Goal: Answer question/provide support: Share knowledge or assist other users

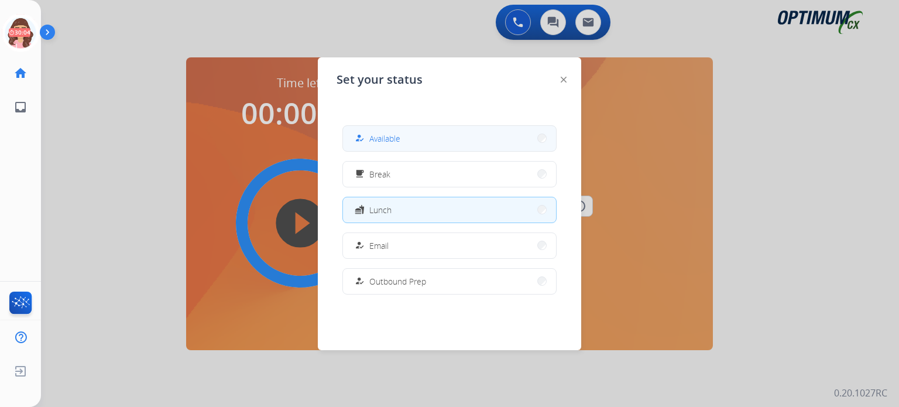
click at [373, 142] on span "Available" at bounding box center [384, 138] width 31 height 12
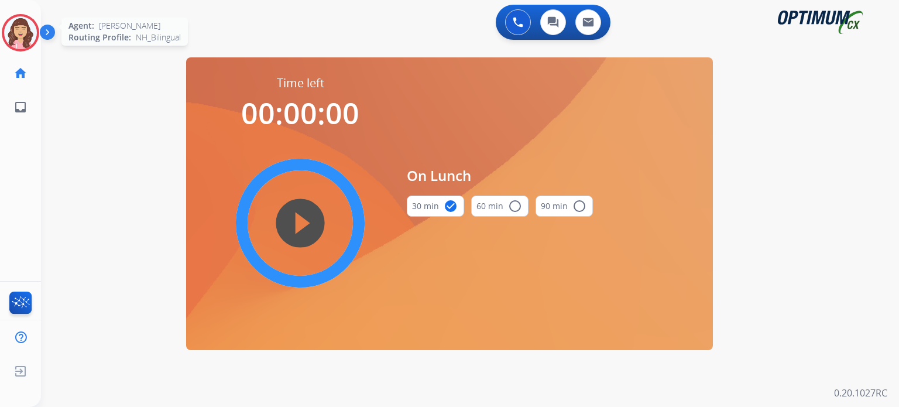
click at [28, 32] on img at bounding box center [20, 32] width 33 height 33
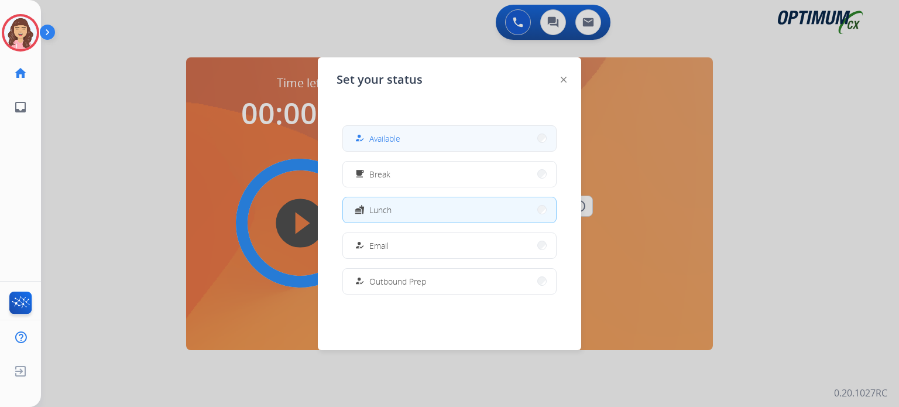
click at [363, 133] on div "how_to_reg" at bounding box center [360, 138] width 17 height 14
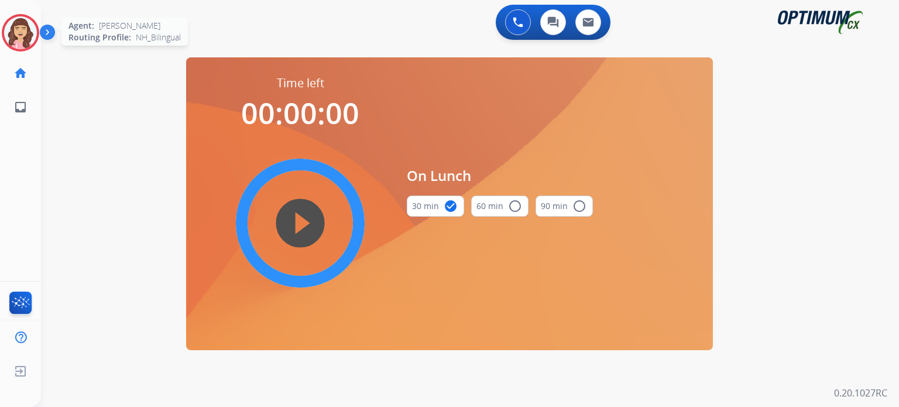
click at [28, 38] on img at bounding box center [20, 32] width 33 height 33
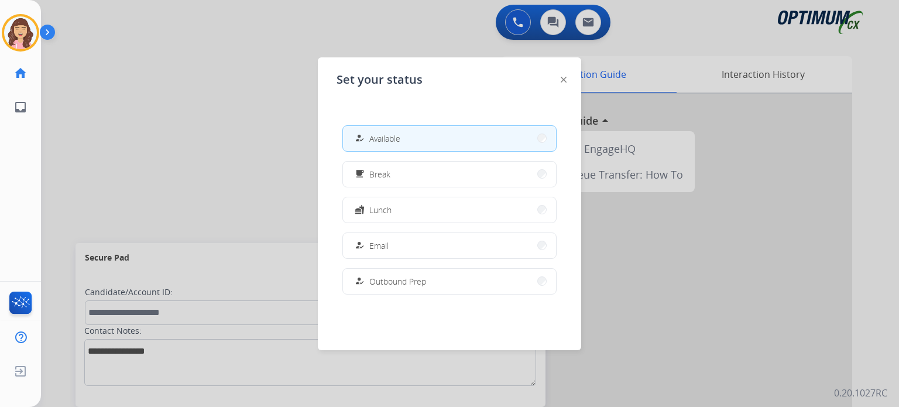
click at [306, 32] on div at bounding box center [449, 203] width 899 height 407
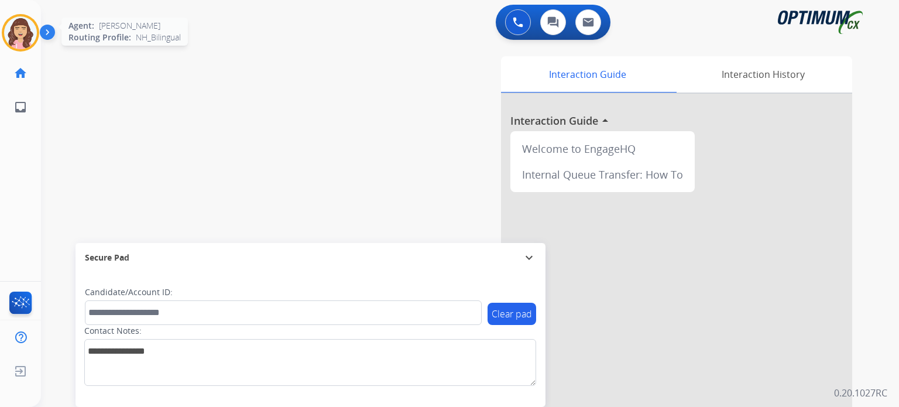
click at [22, 41] on img at bounding box center [20, 32] width 33 height 33
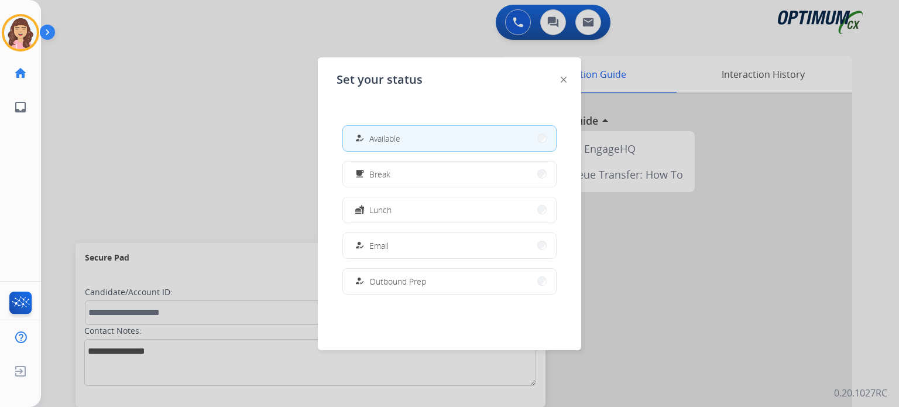
click at [210, 133] on div at bounding box center [449, 203] width 899 height 407
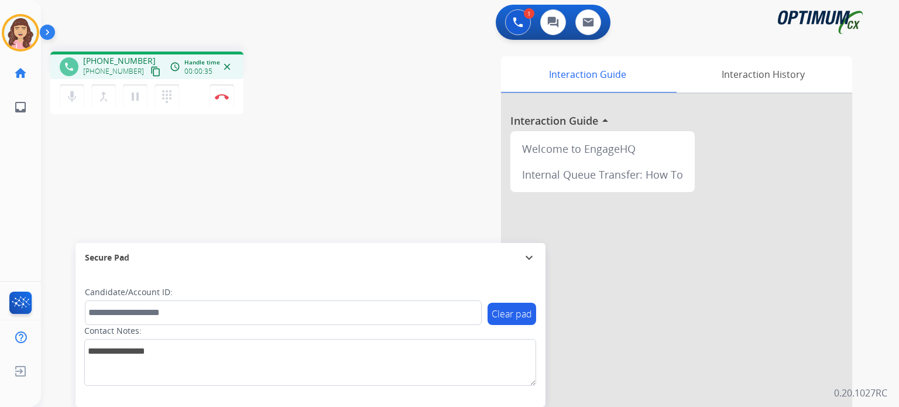
click at [150, 69] on mat-icon "content_copy" at bounding box center [155, 71] width 11 height 11
click at [221, 100] on button "Disconnect" at bounding box center [222, 96] width 25 height 25
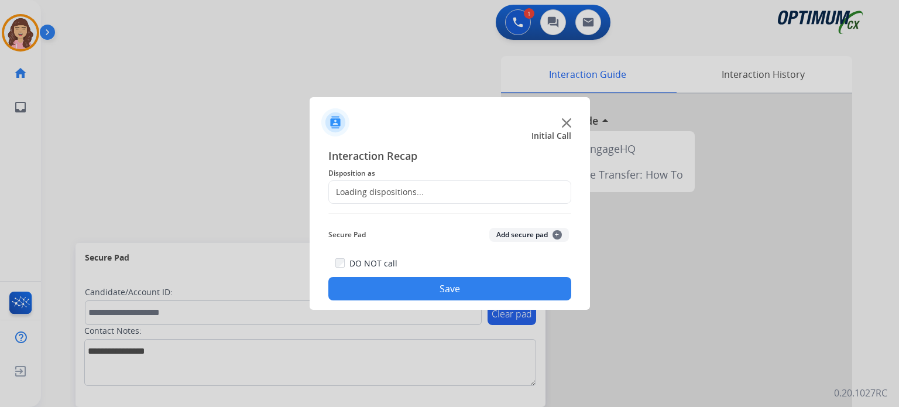
click at [400, 190] on div "Loading dispositions..." at bounding box center [376, 192] width 95 height 12
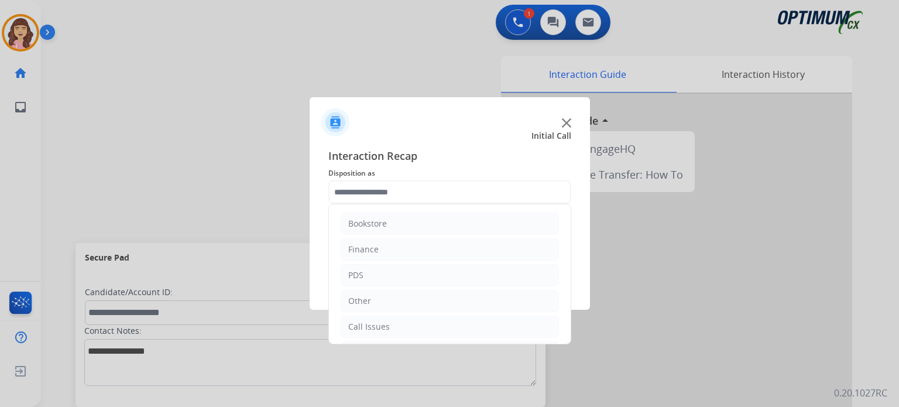
scroll to position [77, 0]
click at [376, 323] on div "Renewal" at bounding box center [364, 327] width 33 height 12
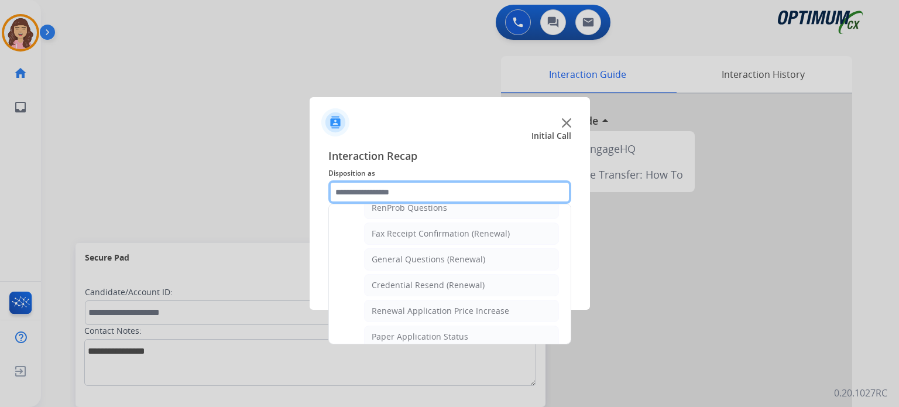
scroll to position [323, 0]
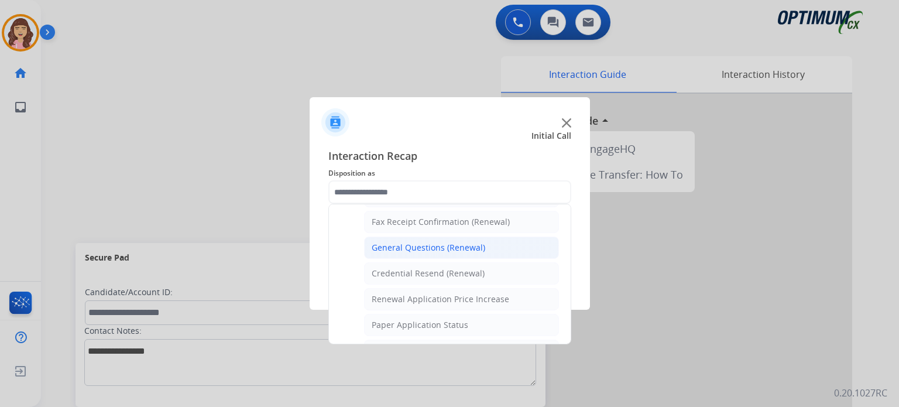
click at [438, 242] on div "General Questions (Renewal)" at bounding box center [429, 248] width 114 height 12
type input "**********"
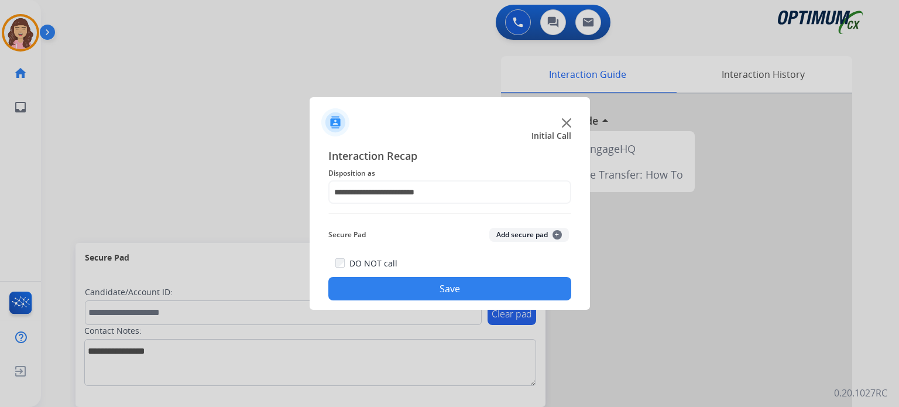
click at [433, 287] on button "Save" at bounding box center [449, 288] width 243 height 23
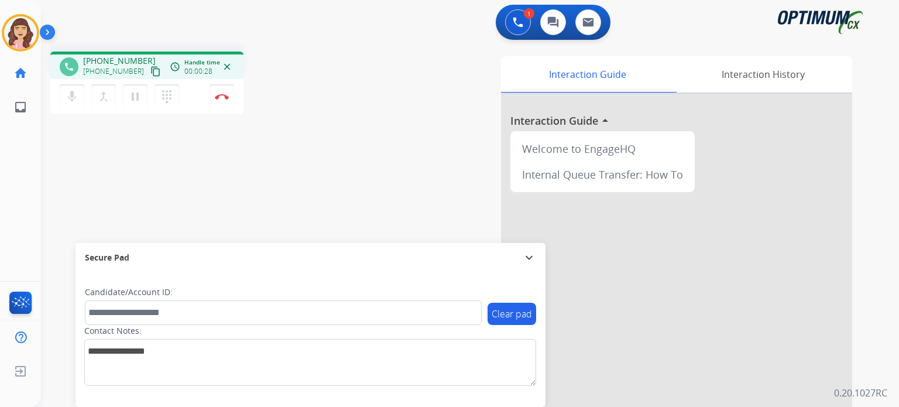
click at [150, 69] on mat-icon "content_copy" at bounding box center [155, 71] width 11 height 11
click at [221, 94] on img at bounding box center [222, 97] width 14 height 6
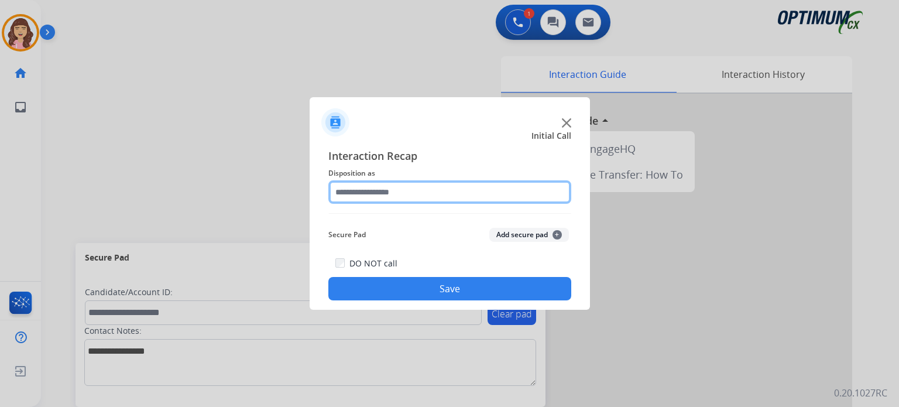
click at [400, 191] on input "text" at bounding box center [449, 191] width 243 height 23
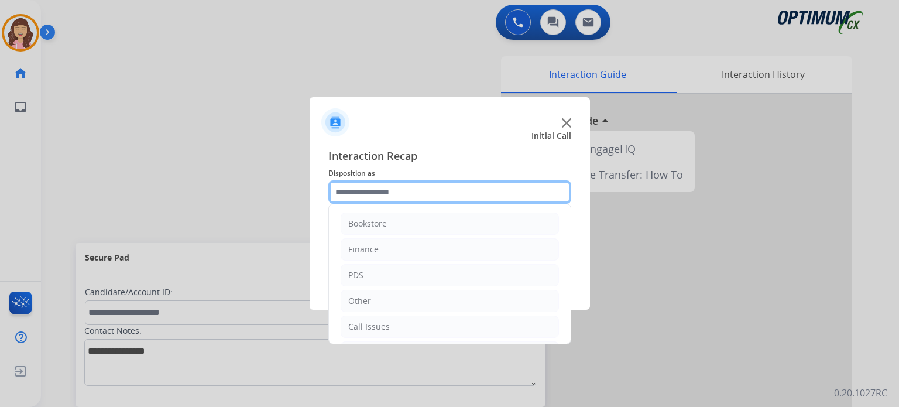
scroll to position [77, 0]
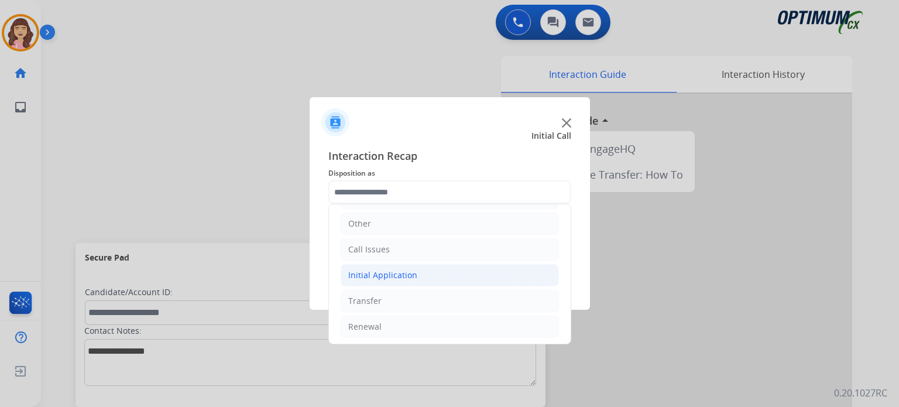
click at [387, 272] on div "Initial Application" at bounding box center [382, 275] width 69 height 12
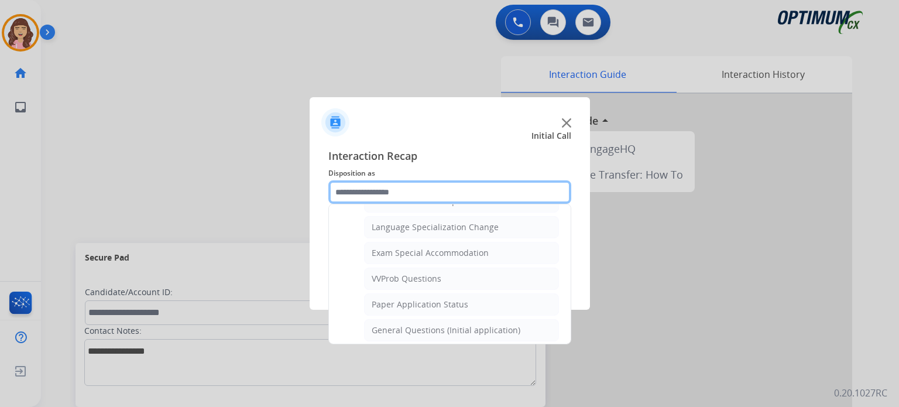
scroll to position [581, 0]
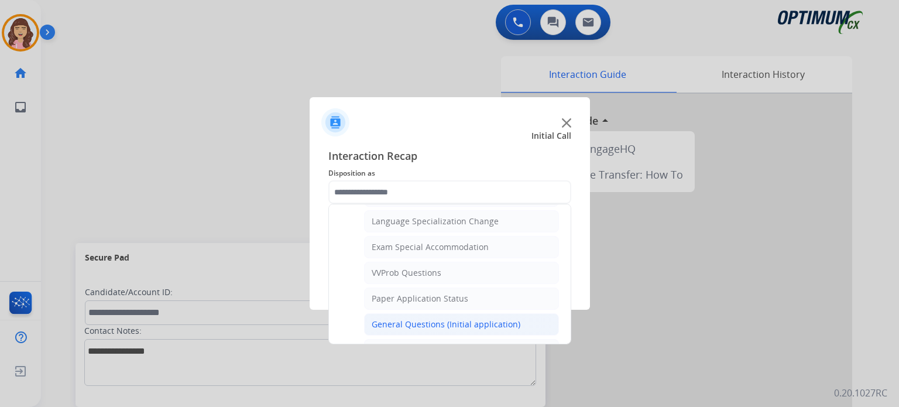
click at [429, 318] on div "General Questions (Initial application)" at bounding box center [446, 324] width 149 height 12
type input "**********"
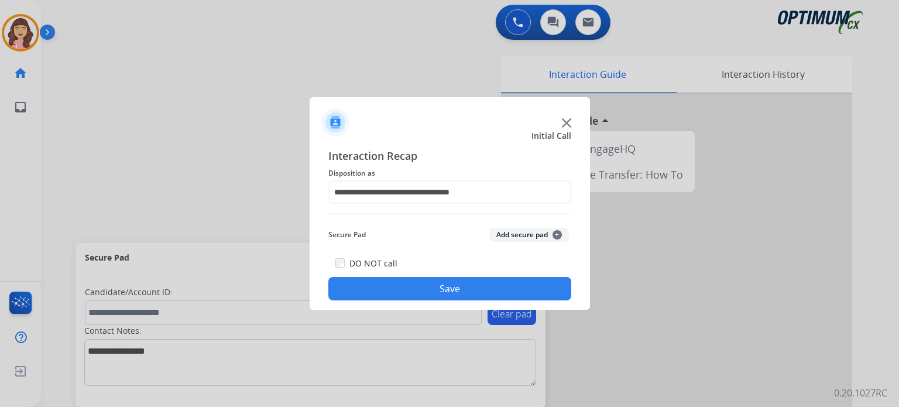
click at [473, 292] on button "Save" at bounding box center [449, 288] width 243 height 23
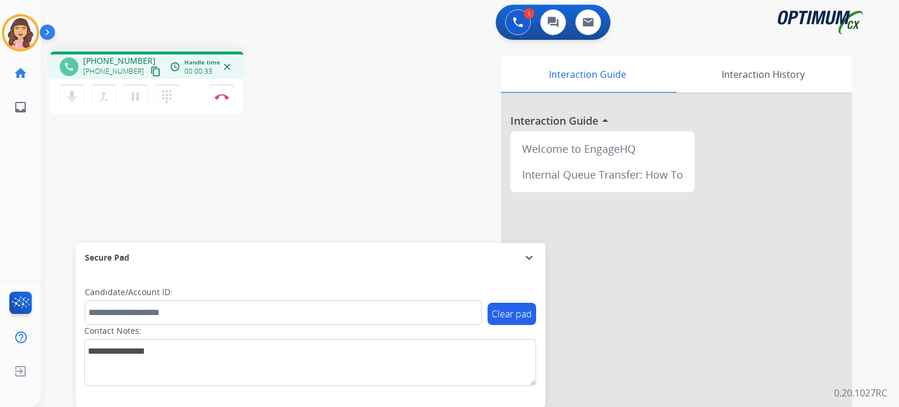
click at [150, 76] on mat-icon "content_copy" at bounding box center [155, 71] width 11 height 11
click at [222, 95] on img at bounding box center [222, 97] width 14 height 6
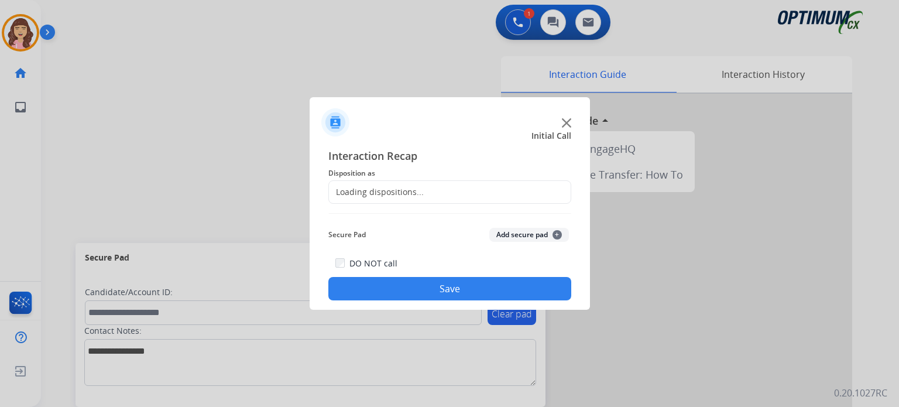
click at [411, 192] on div "Loading dispositions..." at bounding box center [376, 192] width 95 height 12
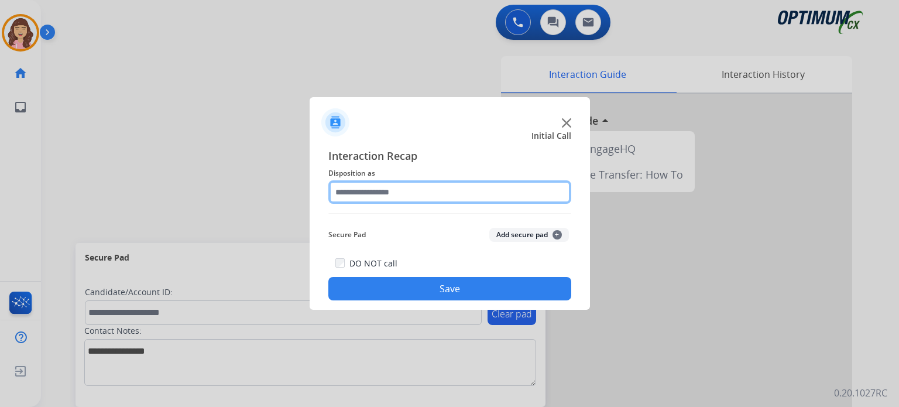
click at [435, 192] on input "text" at bounding box center [449, 191] width 243 height 23
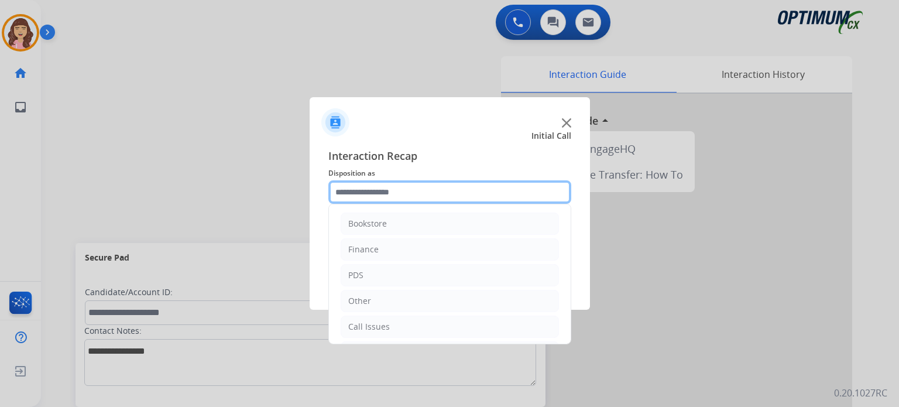
scroll to position [77, 0]
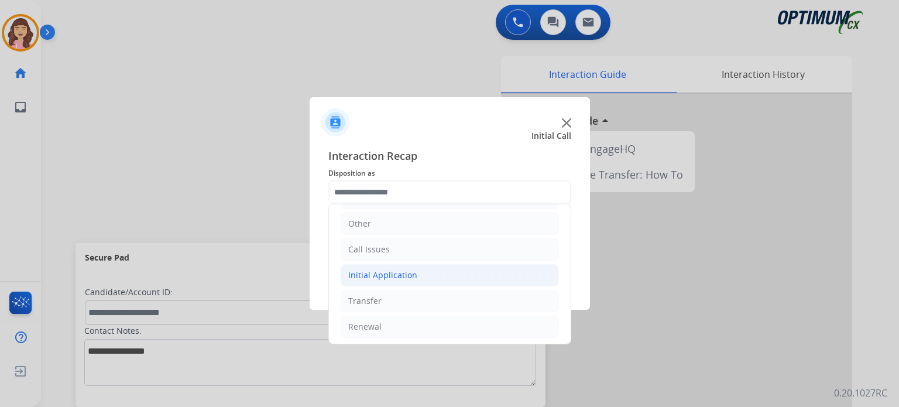
click at [398, 270] on div "Initial Application" at bounding box center [382, 275] width 69 height 12
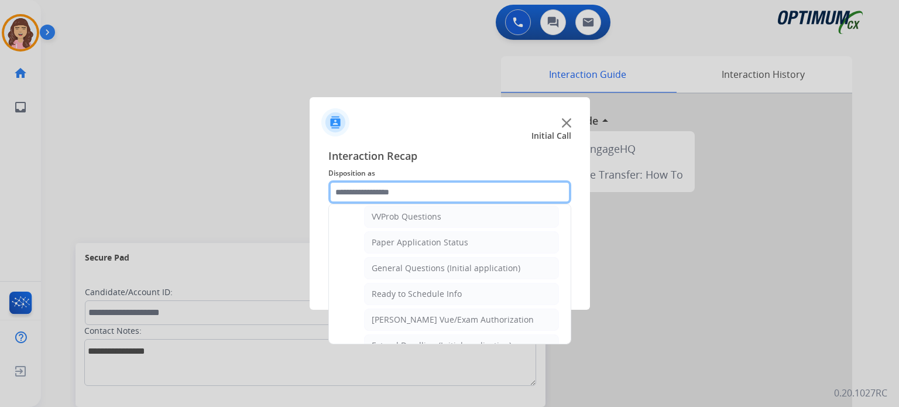
scroll to position [657, 0]
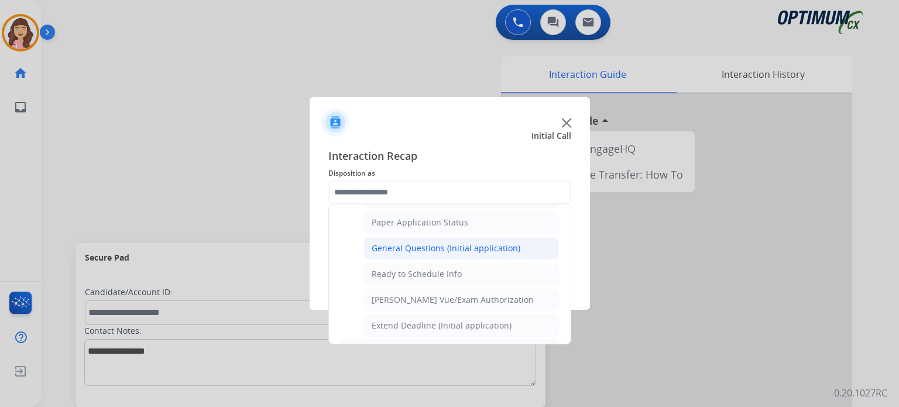
click at [454, 245] on div "General Questions (Initial application)" at bounding box center [446, 248] width 149 height 12
type input "**********"
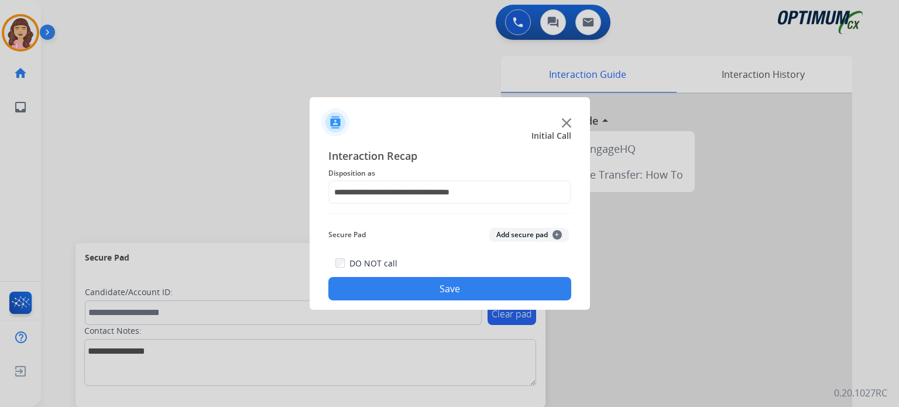
click at [423, 291] on button "Save" at bounding box center [449, 288] width 243 height 23
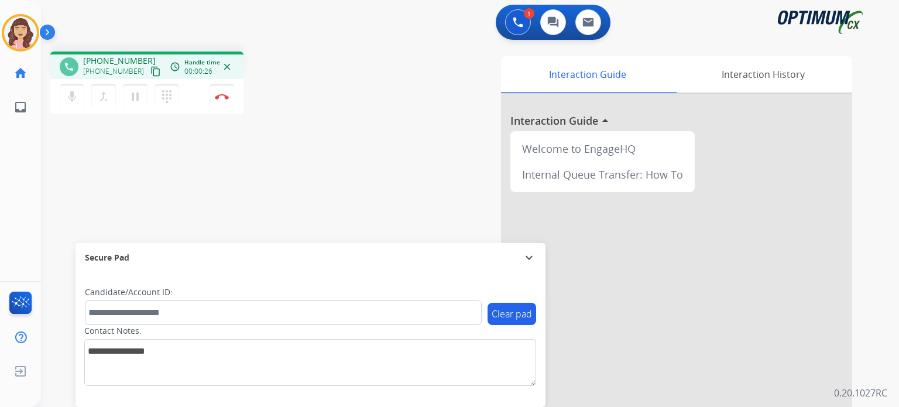
click at [150, 70] on mat-icon "content_copy" at bounding box center [155, 71] width 11 height 11
click at [222, 100] on button "Disconnect" at bounding box center [222, 96] width 25 height 25
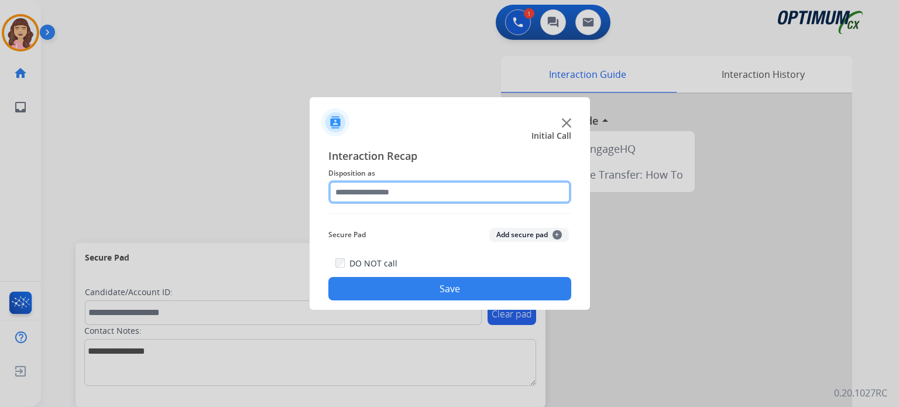
click at [406, 184] on input "text" at bounding box center [449, 191] width 243 height 23
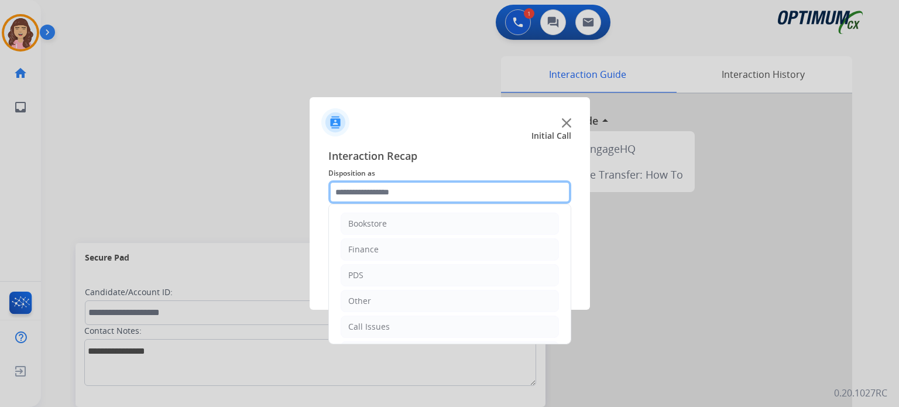
scroll to position [77, 0]
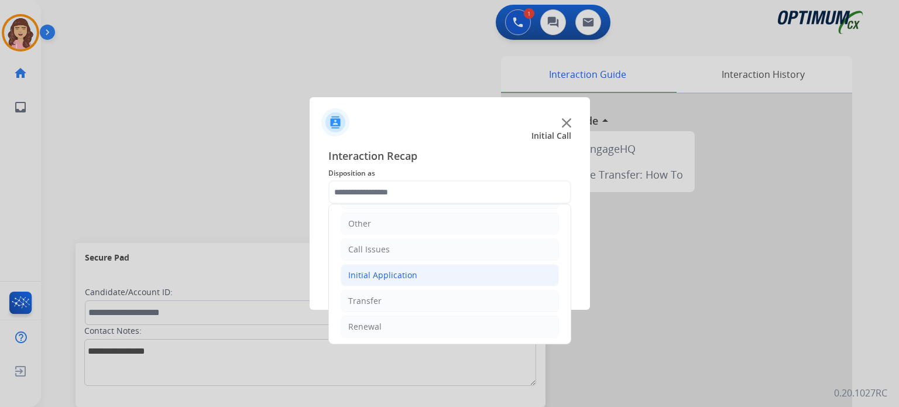
click at [379, 270] on div "Initial Application" at bounding box center [382, 275] width 69 height 12
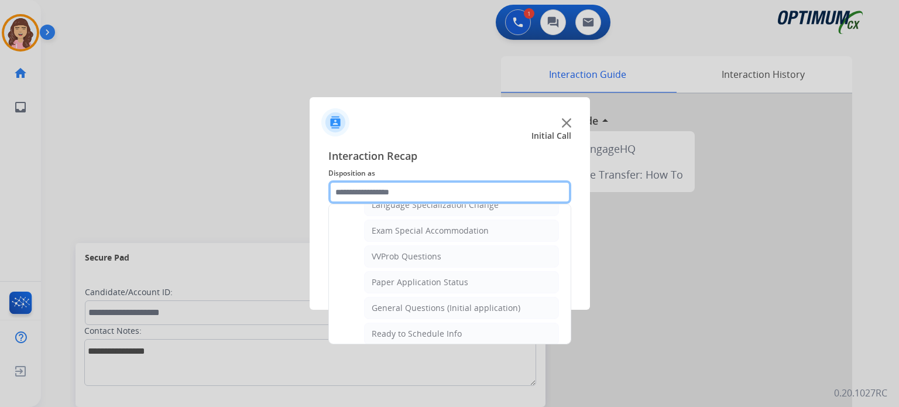
scroll to position [609, 0]
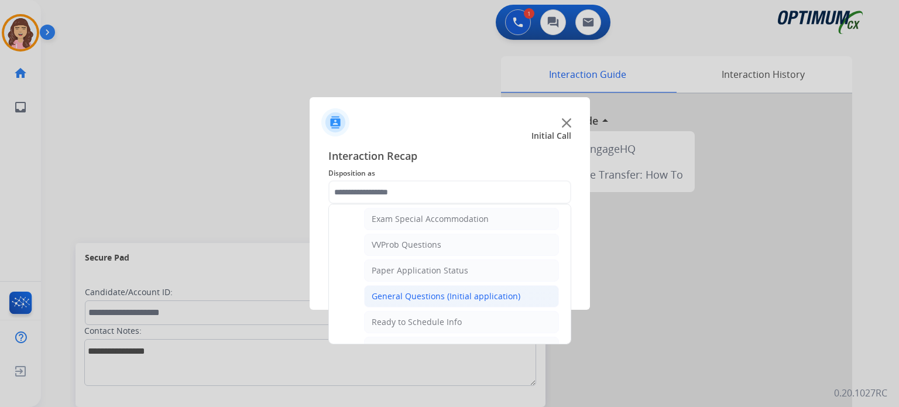
click at [445, 294] on div "General Questions (Initial application)" at bounding box center [446, 296] width 149 height 12
type input "**********"
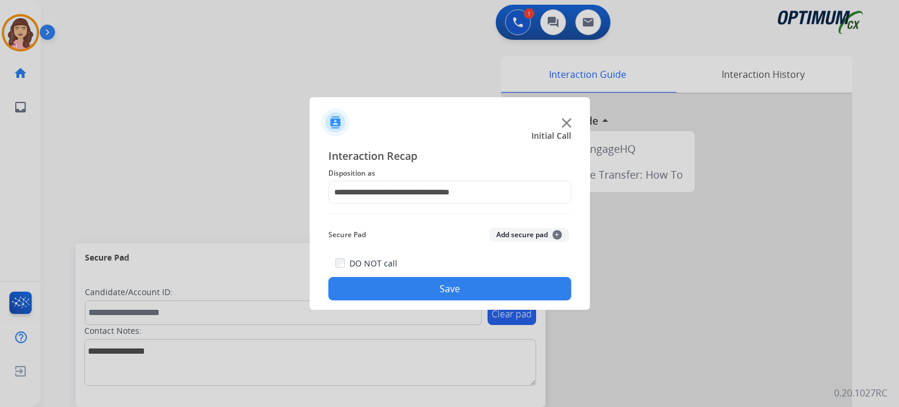
click at [432, 287] on button "Save" at bounding box center [449, 288] width 243 height 23
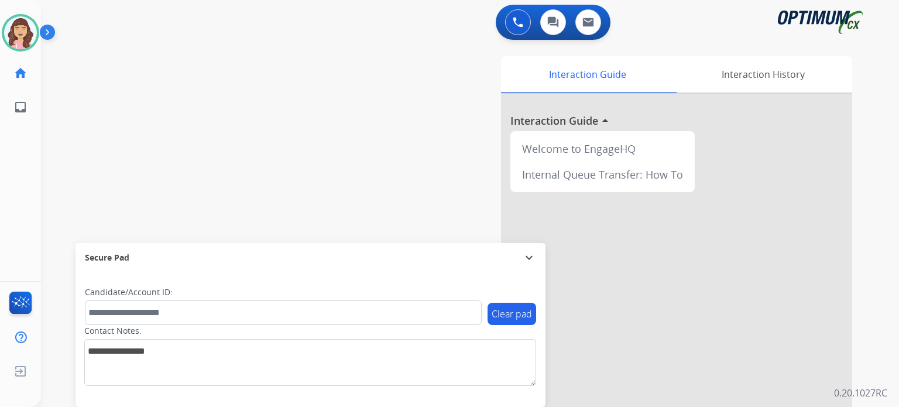
click at [402, 150] on div "Interaction Guide Interaction History Interaction Guide arrow_drop_up Welcome t…" at bounding box center [606, 293] width 492 height 474
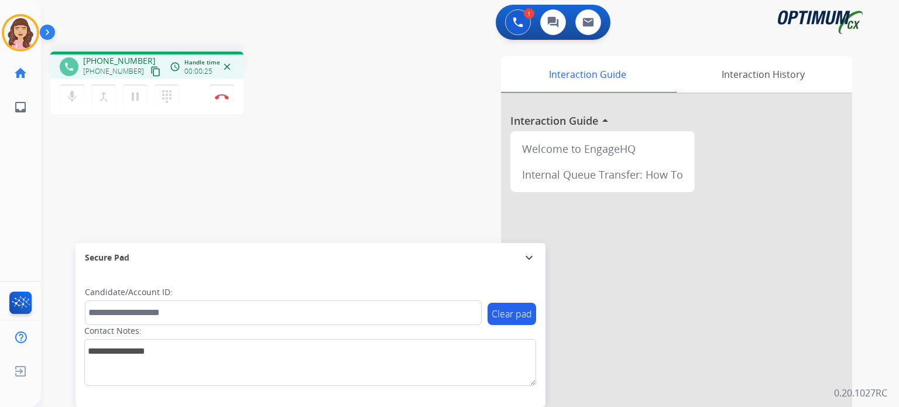
click at [150, 73] on mat-icon "content_copy" at bounding box center [155, 71] width 11 height 11
click at [0, 406] on div at bounding box center [0, 407] width 0 height 0
click at [332, 156] on div "phone [PHONE_NUMBER] [PHONE_NUMBER] content_copy access_time Call metrics Queue…" at bounding box center [456, 286] width 830 height 488
click at [221, 95] on img at bounding box center [222, 97] width 14 height 6
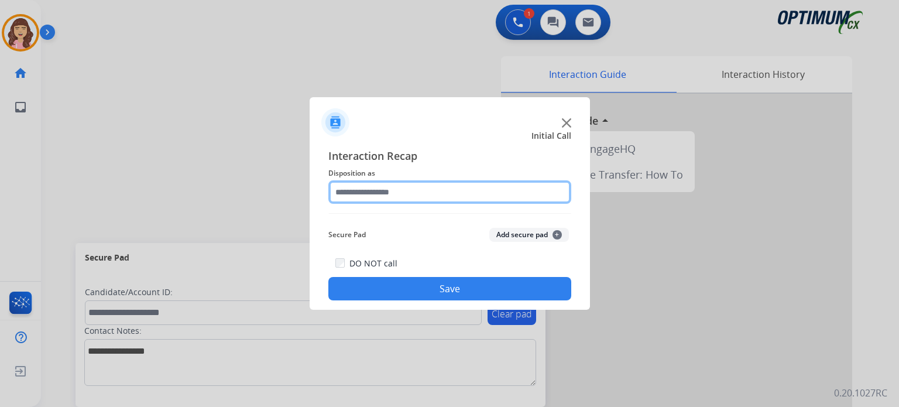
click at [404, 190] on input "text" at bounding box center [449, 191] width 243 height 23
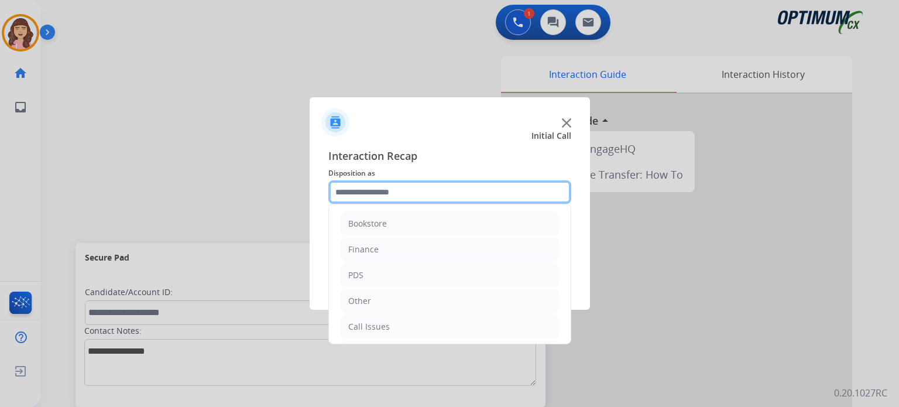
scroll to position [77, 0]
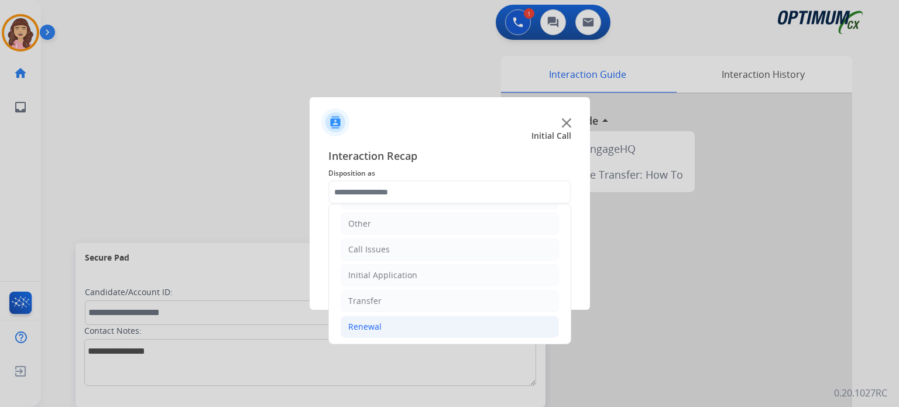
click at [380, 323] on li "Renewal" at bounding box center [450, 326] width 218 height 22
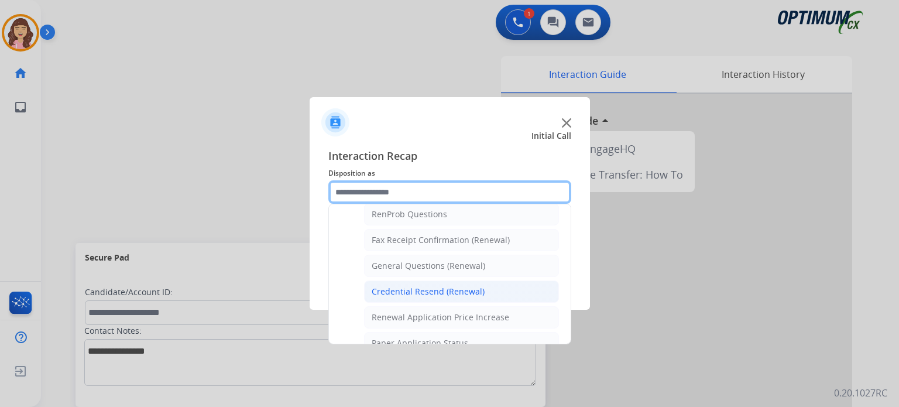
scroll to position [301, 0]
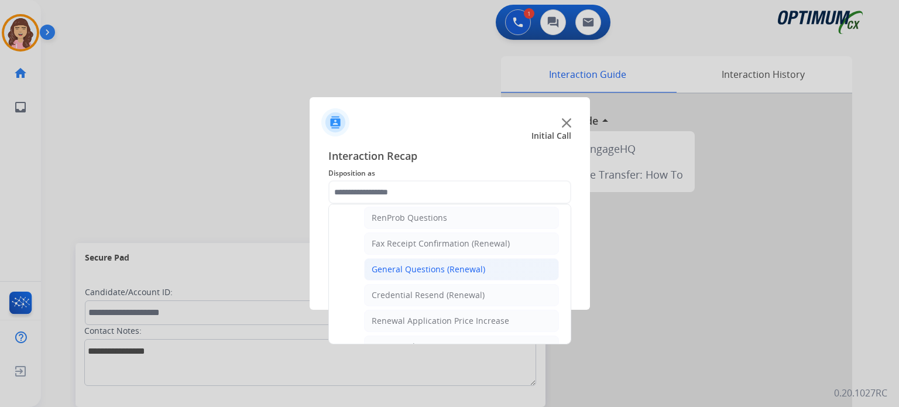
click at [421, 270] on div "General Questions (Renewal)" at bounding box center [429, 269] width 114 height 12
type input "**********"
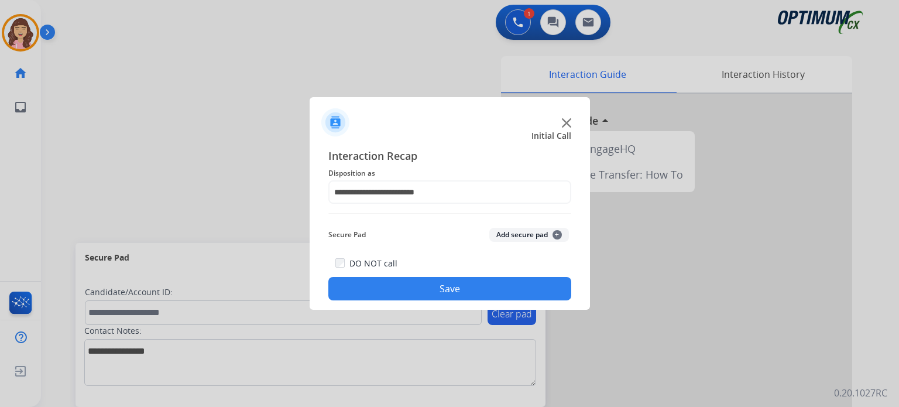
click at [426, 279] on button "Save" at bounding box center [449, 288] width 243 height 23
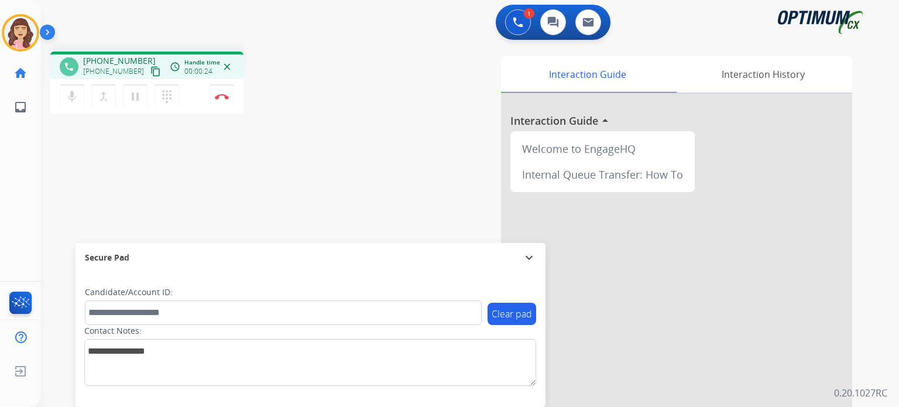
click at [150, 72] on mat-icon "content_copy" at bounding box center [155, 71] width 11 height 11
click at [326, 133] on div "phone [PHONE_NUMBER] [PHONE_NUMBER] content_copy access_time Call metrics Queue…" at bounding box center [456, 286] width 830 height 488
click at [220, 101] on button "Disconnect" at bounding box center [222, 96] width 25 height 25
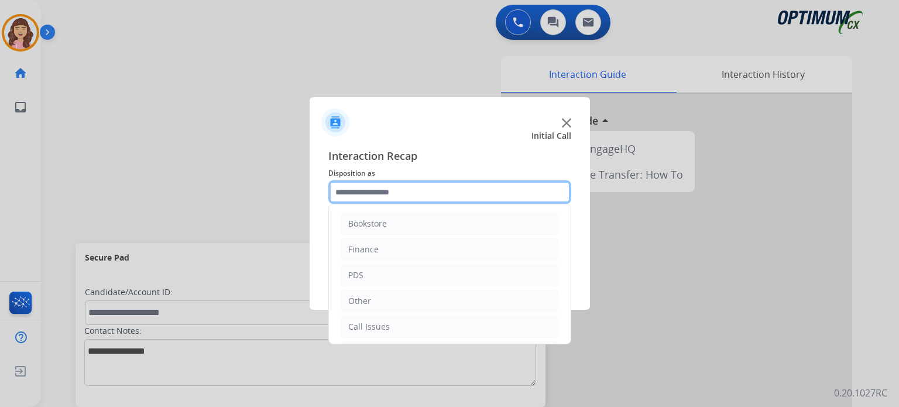
click at [404, 190] on input "text" at bounding box center [449, 191] width 243 height 23
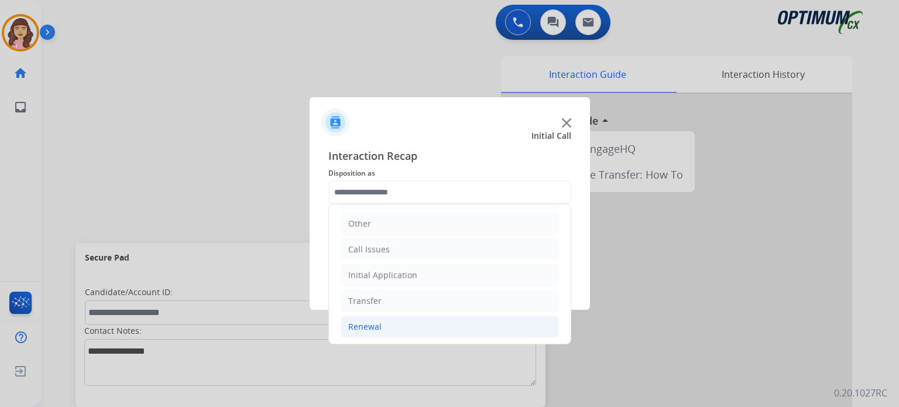
click at [386, 322] on li "Renewal" at bounding box center [450, 326] width 218 height 22
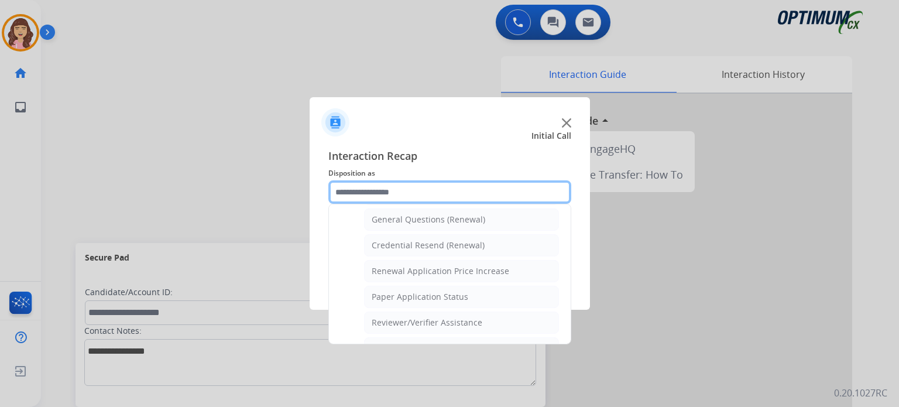
scroll to position [348, 0]
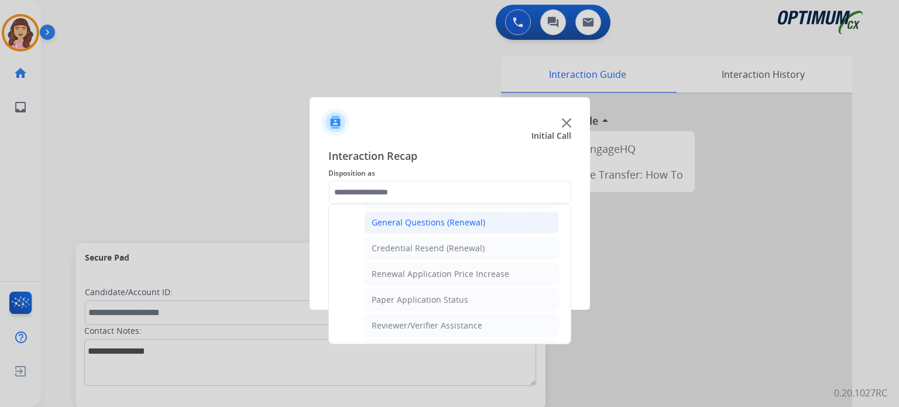
click at [417, 223] on div "General Questions (Renewal)" at bounding box center [429, 223] width 114 height 12
type input "**********"
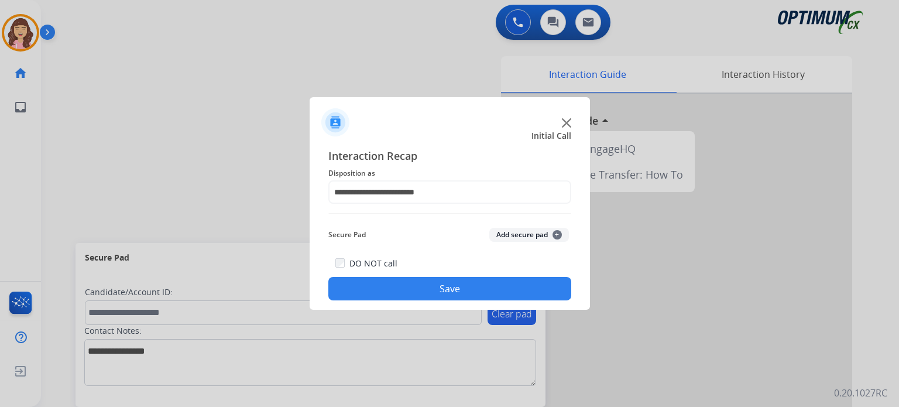
click at [421, 283] on button "Save" at bounding box center [449, 288] width 243 height 23
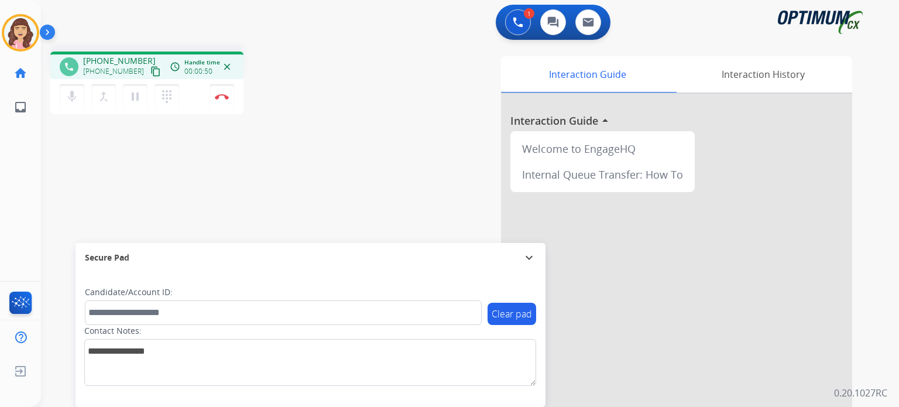
click at [150, 70] on mat-icon "content_copy" at bounding box center [155, 71] width 11 height 11
click at [217, 95] on img at bounding box center [222, 97] width 14 height 6
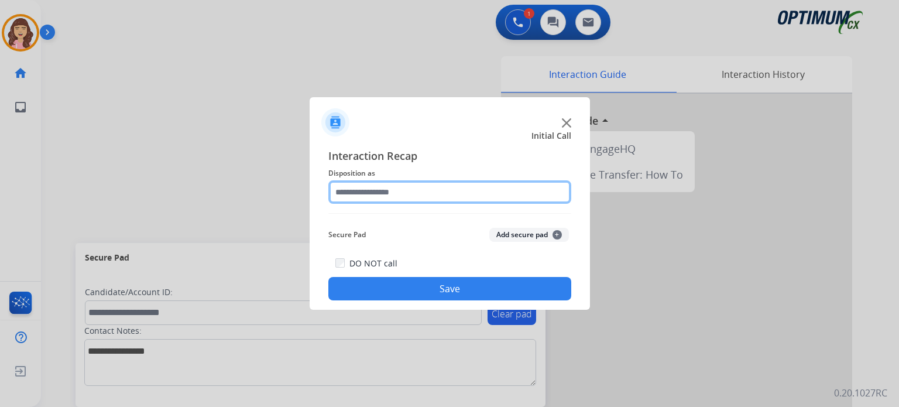
click at [405, 189] on input "text" at bounding box center [449, 191] width 243 height 23
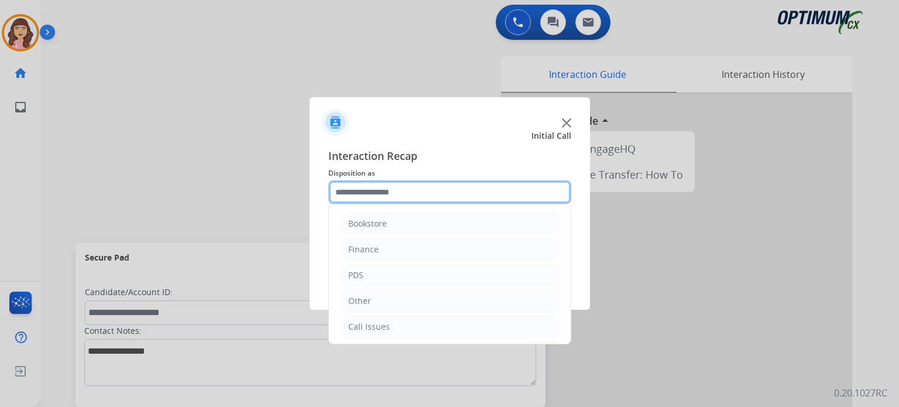
scroll to position [77, 0]
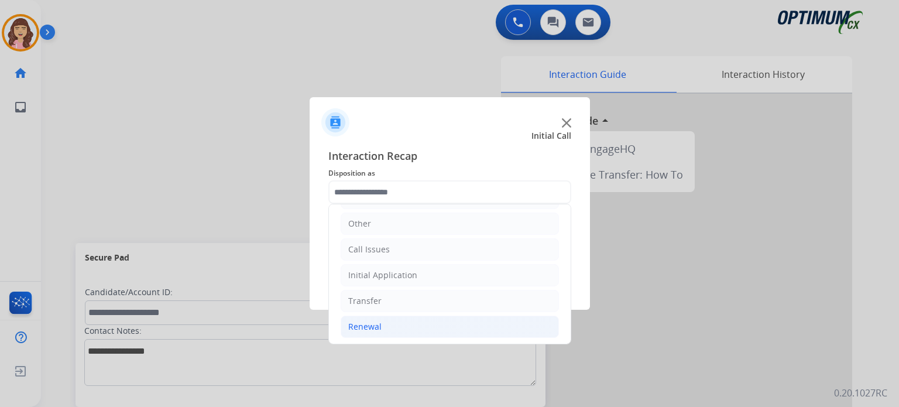
click at [368, 321] on div "Renewal" at bounding box center [364, 327] width 33 height 12
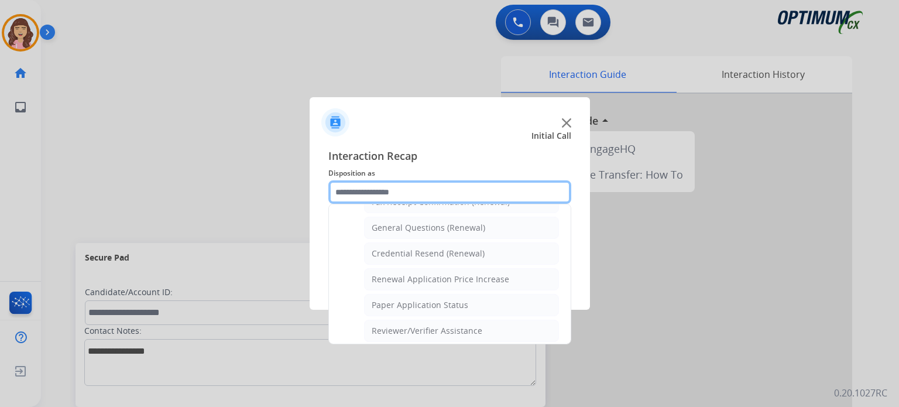
scroll to position [347, 0]
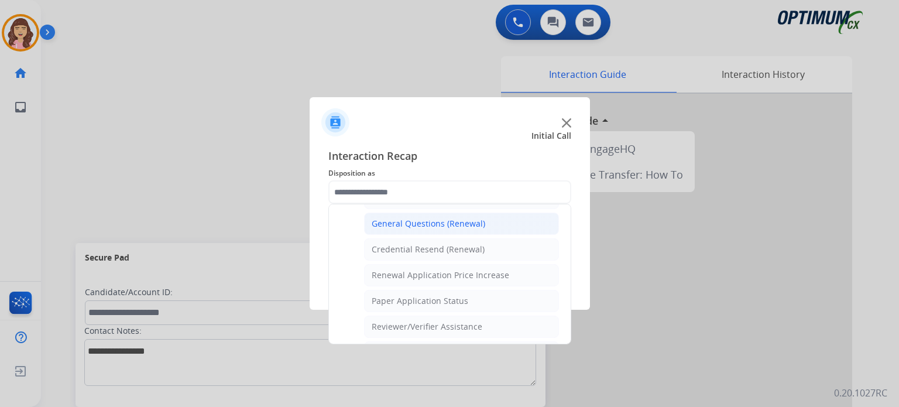
click at [443, 227] on li "General Questions (Renewal)" at bounding box center [461, 223] width 195 height 22
type input "**********"
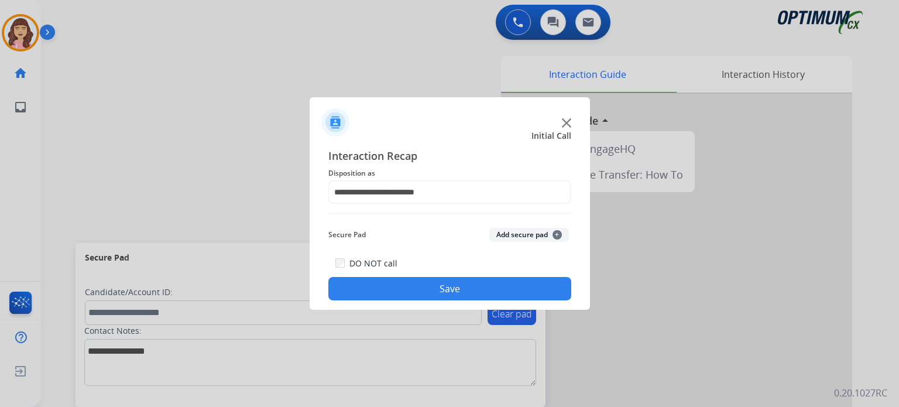
click at [450, 287] on button "Save" at bounding box center [449, 288] width 243 height 23
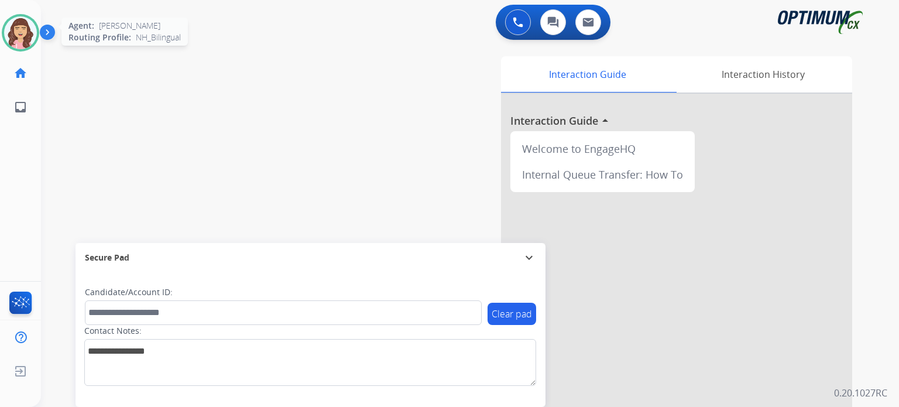
click at [20, 28] on img at bounding box center [20, 32] width 33 height 33
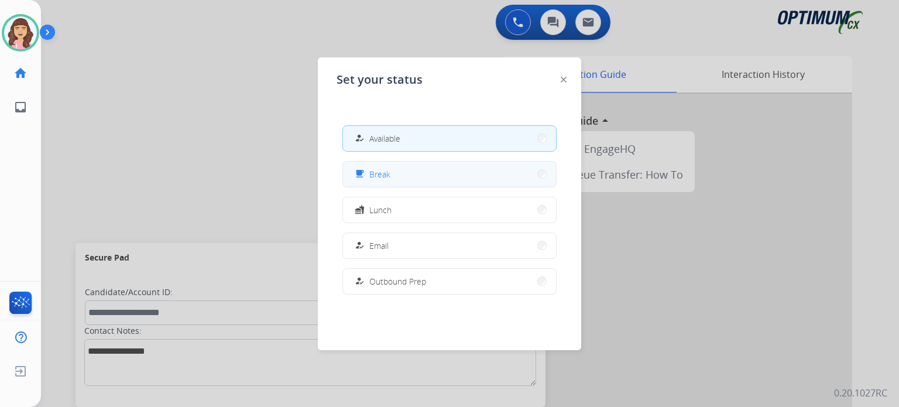
click at [391, 173] on button "free_breakfast Break" at bounding box center [449, 174] width 213 height 25
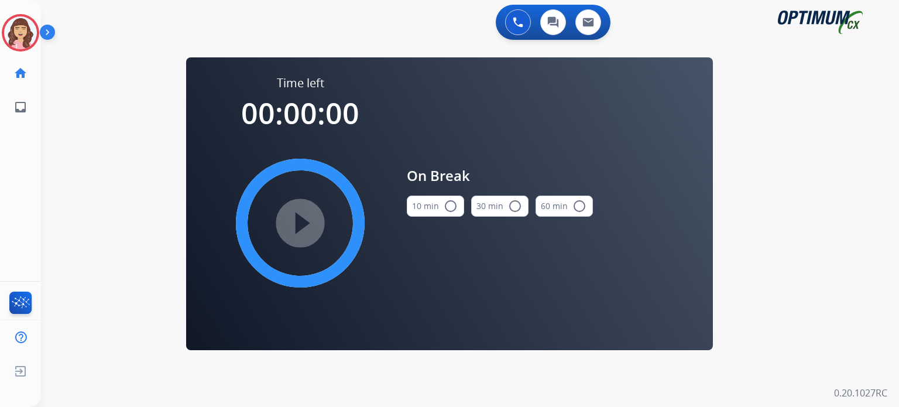
click at [451, 209] on mat-icon "radio_button_unchecked" at bounding box center [451, 206] width 14 height 14
click at [300, 227] on mat-icon "play_circle_filled" at bounding box center [300, 223] width 14 height 14
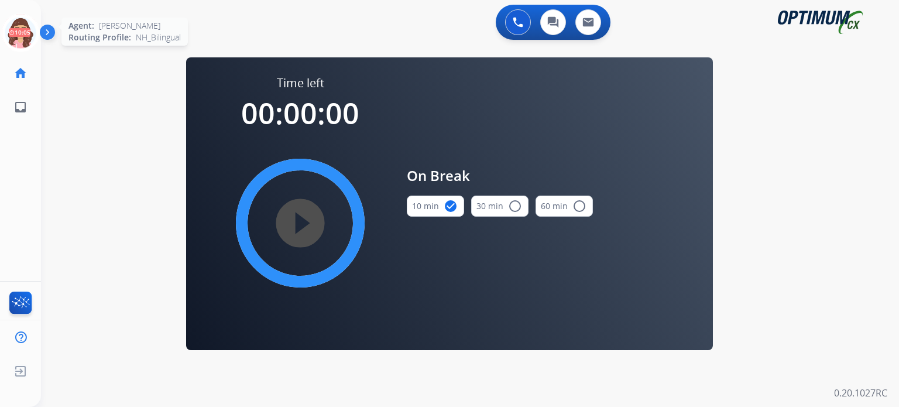
click at [19, 35] on icon at bounding box center [21, 33] width 38 height 38
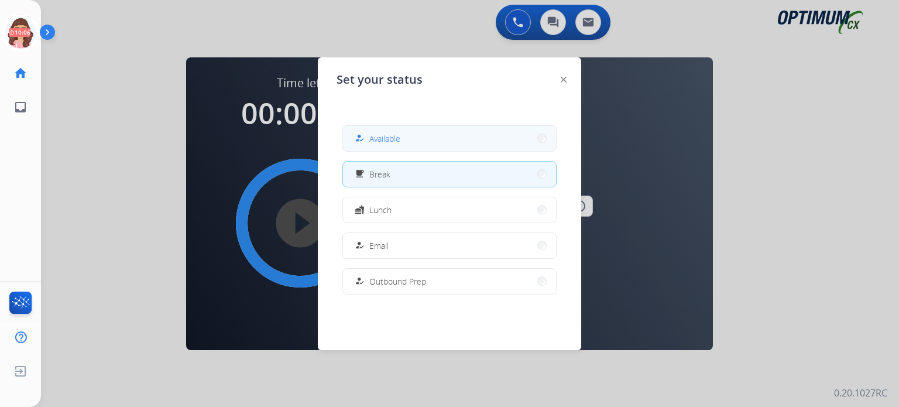
click at [402, 138] on button "how_to_reg Available" at bounding box center [449, 138] width 213 height 25
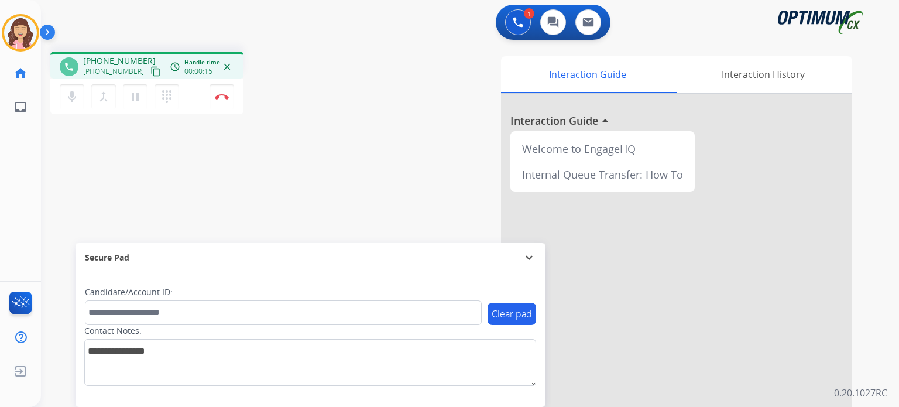
click at [150, 73] on mat-icon "content_copy" at bounding box center [155, 71] width 11 height 11
click at [224, 94] on img at bounding box center [222, 97] width 14 height 6
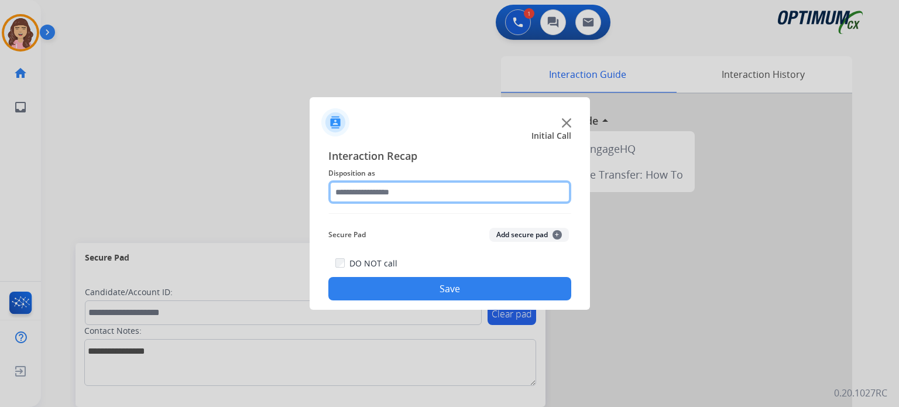
click at [416, 191] on input "text" at bounding box center [449, 191] width 243 height 23
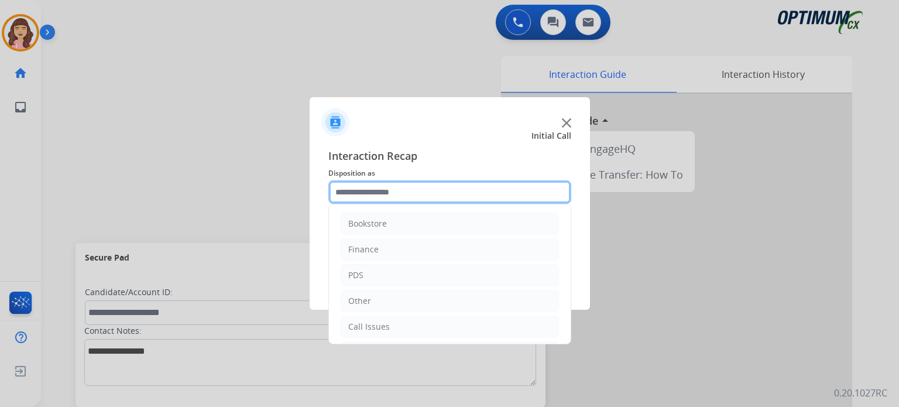
scroll to position [77, 0]
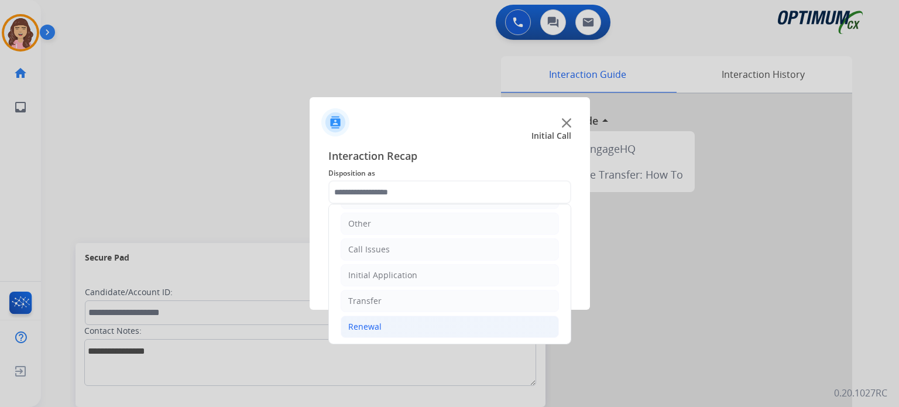
click at [368, 321] on div "Renewal" at bounding box center [364, 327] width 33 height 12
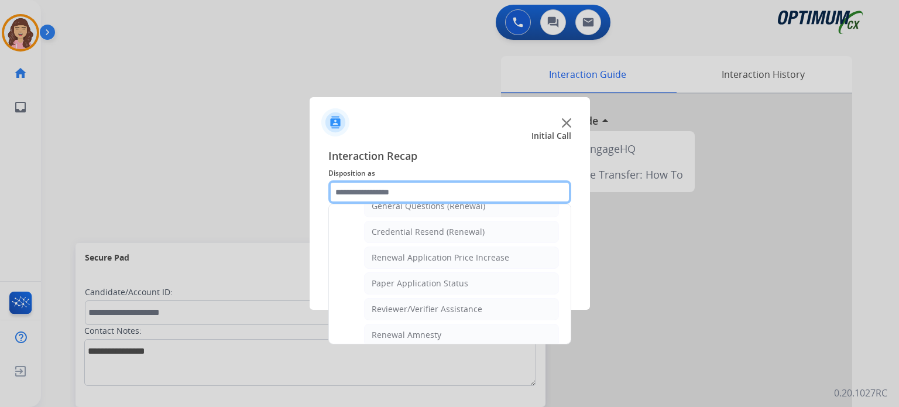
scroll to position [368, 0]
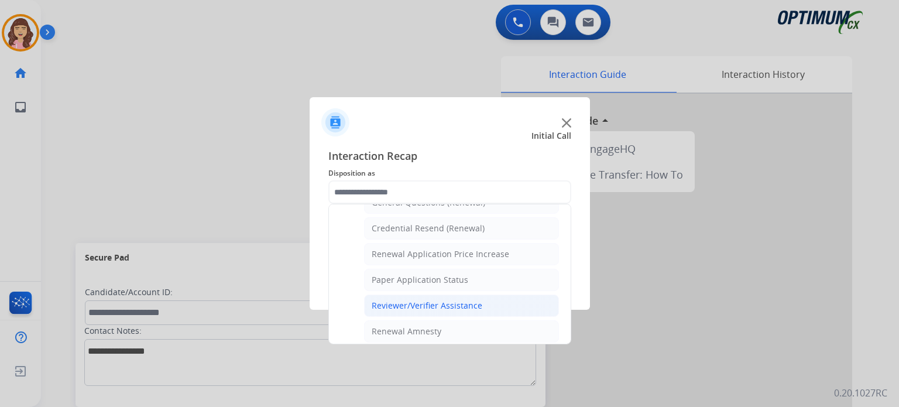
click at [457, 300] on div "Reviewer/Verifier Assistance" at bounding box center [427, 306] width 111 height 12
type input "**********"
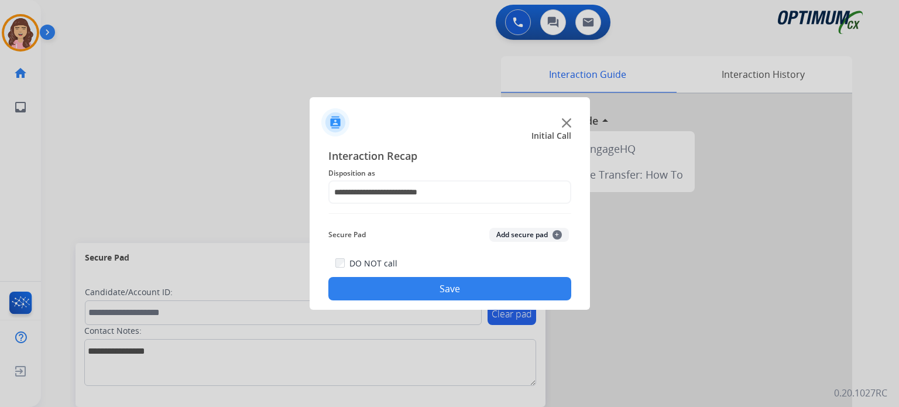
click at [436, 283] on button "Save" at bounding box center [449, 288] width 243 height 23
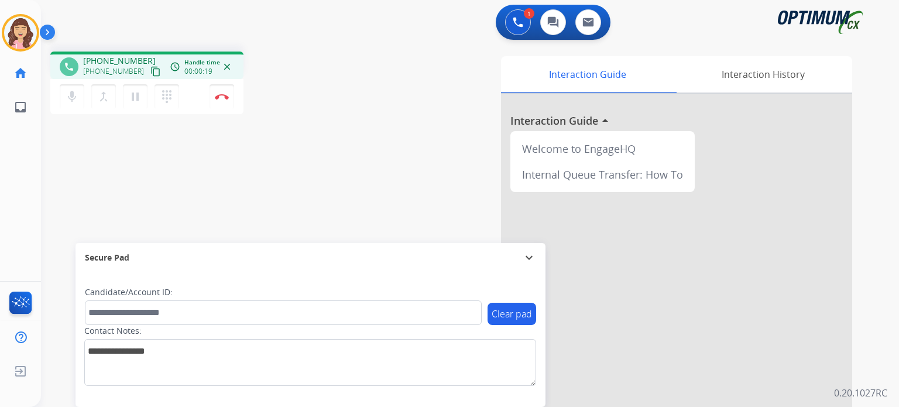
click at [150, 71] on mat-icon "content_copy" at bounding box center [155, 71] width 11 height 11
click at [220, 98] on img at bounding box center [222, 97] width 14 height 6
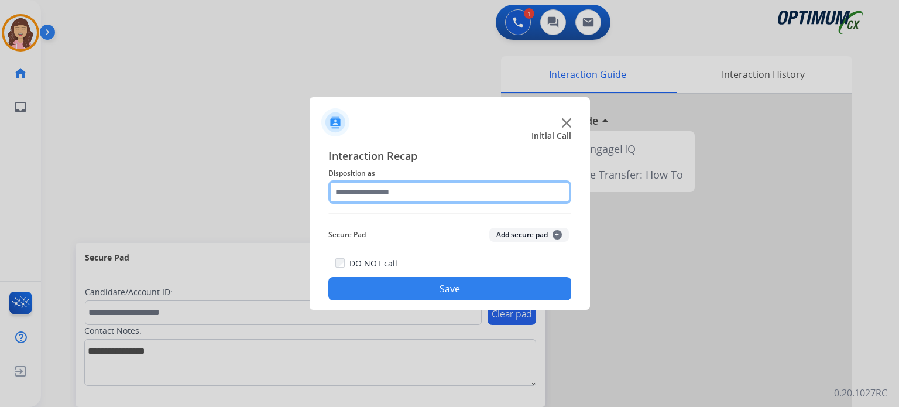
click at [391, 184] on input "text" at bounding box center [449, 191] width 243 height 23
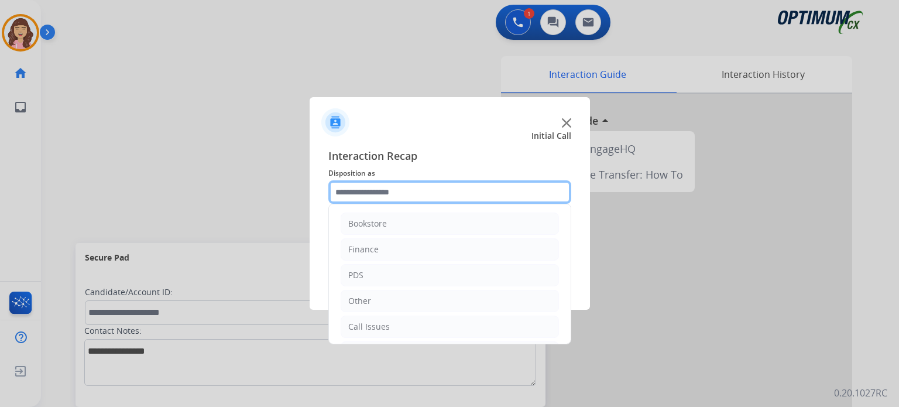
scroll to position [77, 0]
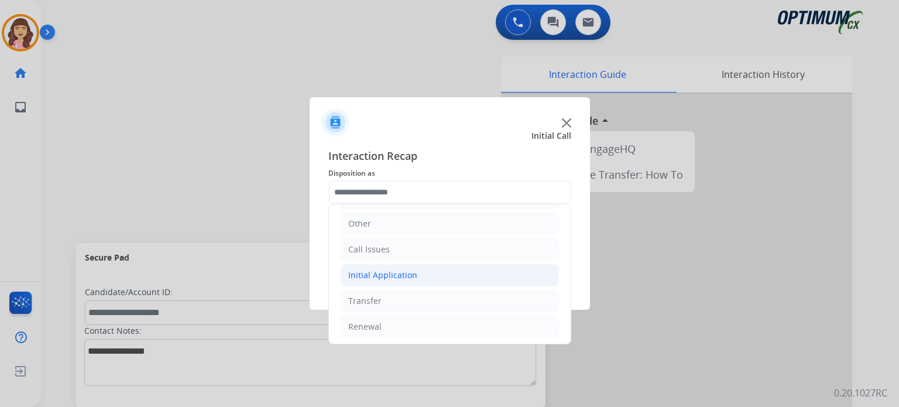
click at [397, 273] on div "Initial Application" at bounding box center [382, 275] width 69 height 12
click at [392, 275] on div "Initial Application" at bounding box center [382, 275] width 69 height 12
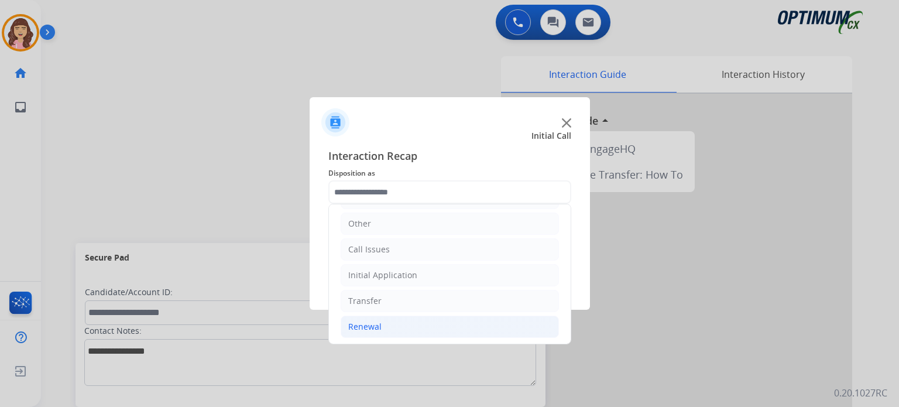
click at [390, 322] on li "Renewal" at bounding box center [450, 326] width 218 height 22
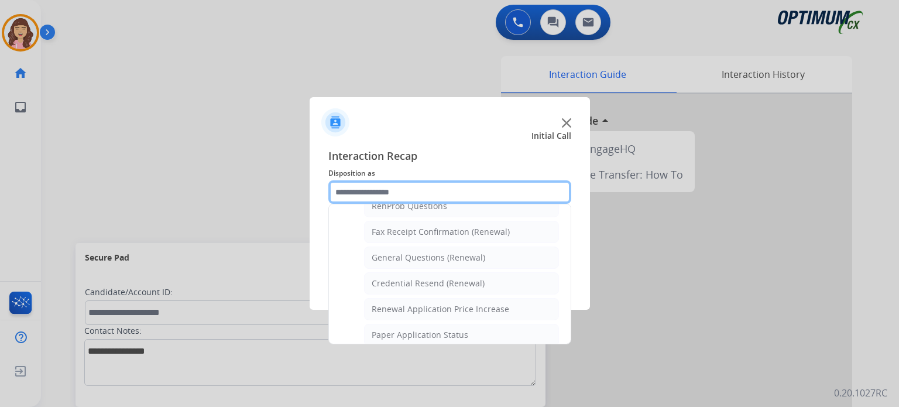
scroll to position [323, 0]
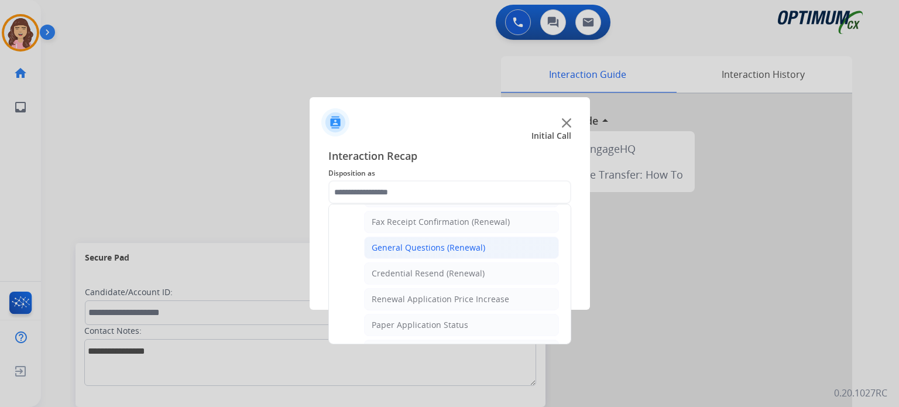
click at [451, 244] on div "General Questions (Renewal)" at bounding box center [429, 248] width 114 height 12
type input "**********"
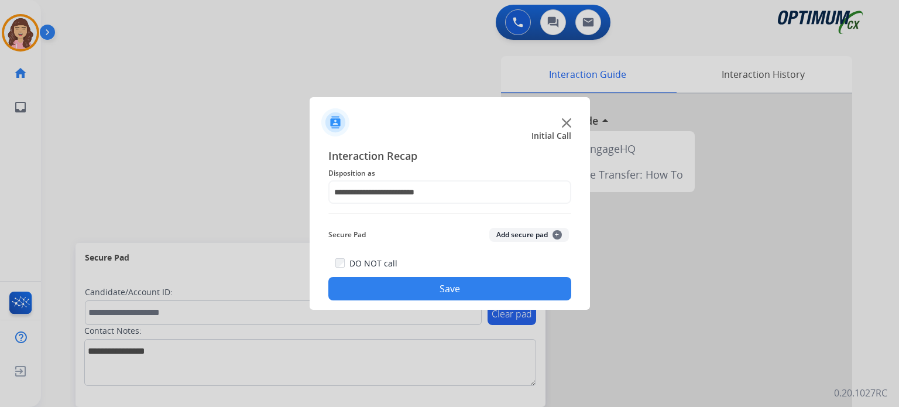
click at [448, 284] on button "Save" at bounding box center [449, 288] width 243 height 23
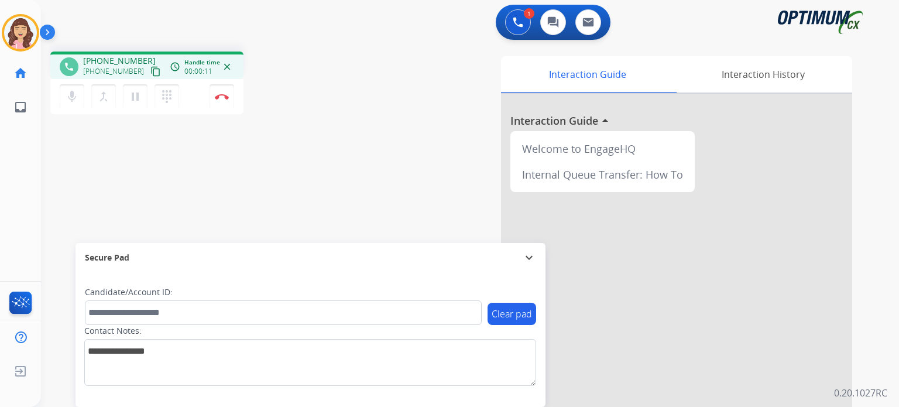
click at [150, 73] on mat-icon "content_copy" at bounding box center [155, 71] width 11 height 11
click at [224, 97] on img at bounding box center [222, 97] width 14 height 6
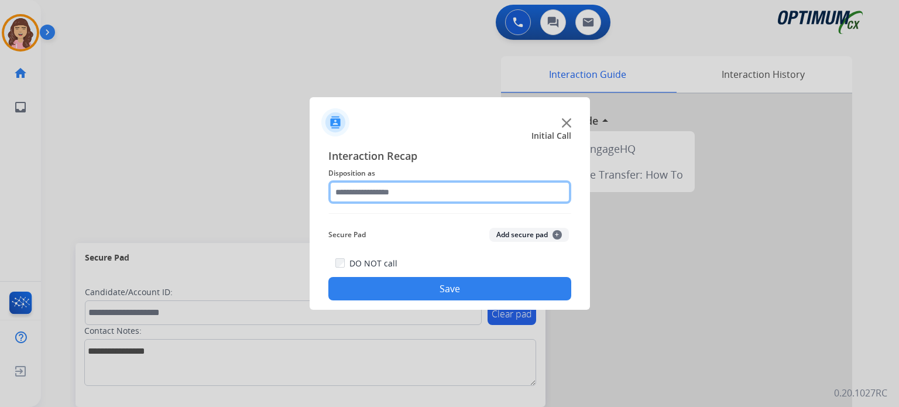
click at [431, 189] on input "text" at bounding box center [449, 191] width 243 height 23
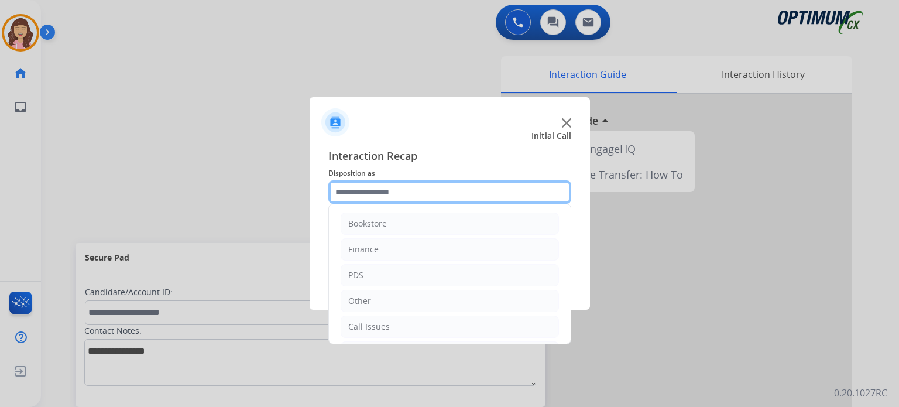
scroll to position [77, 0]
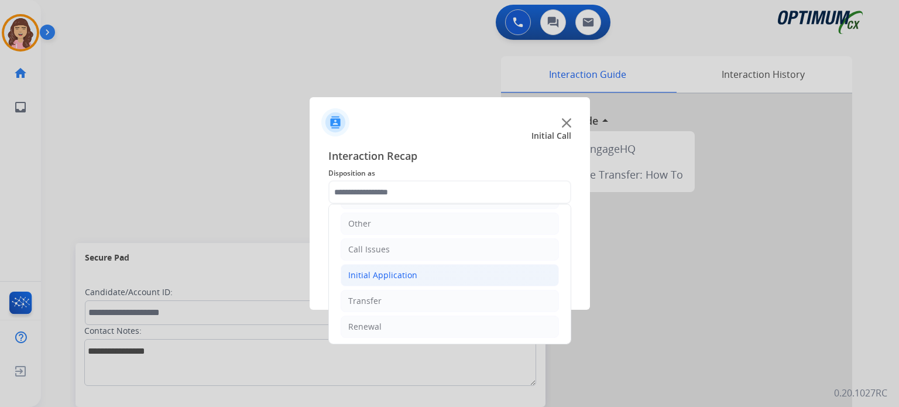
click at [410, 269] on div "Initial Application" at bounding box center [382, 275] width 69 height 12
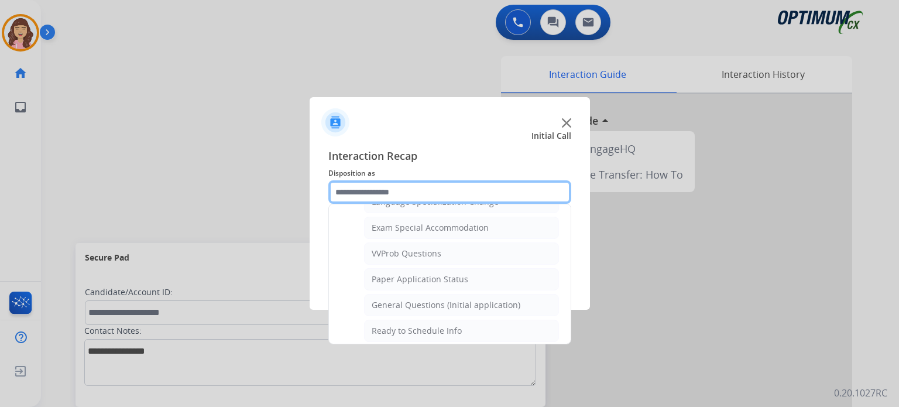
scroll to position [595, 0]
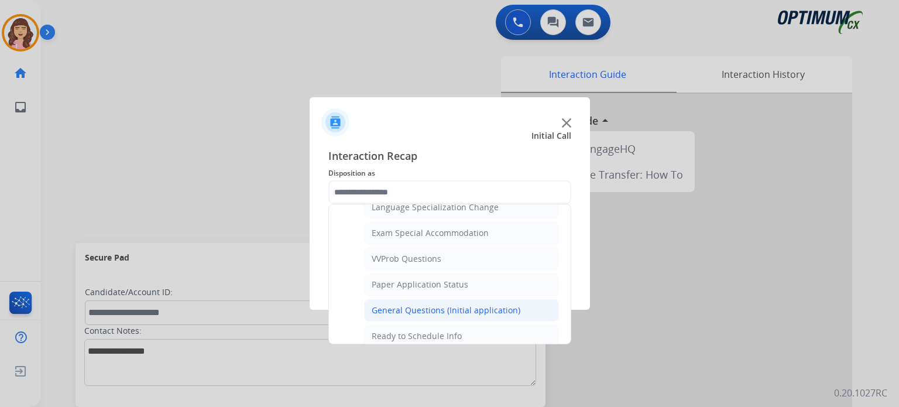
click at [421, 304] on div "General Questions (Initial application)" at bounding box center [446, 310] width 149 height 12
type input "**********"
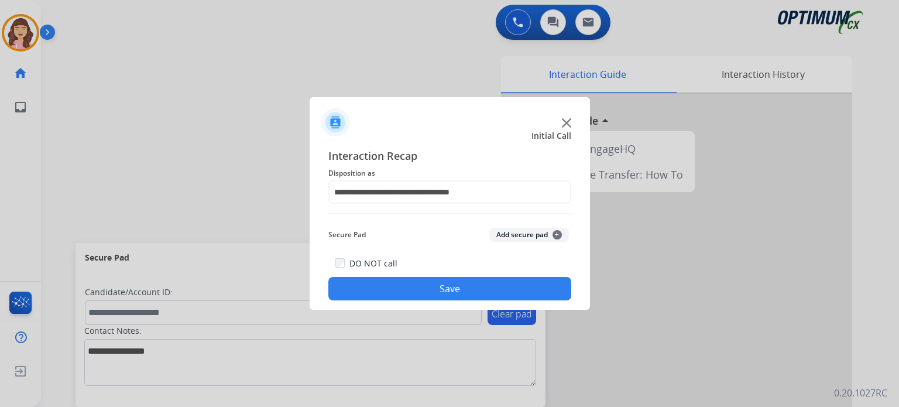
click at [457, 284] on button "Save" at bounding box center [449, 288] width 243 height 23
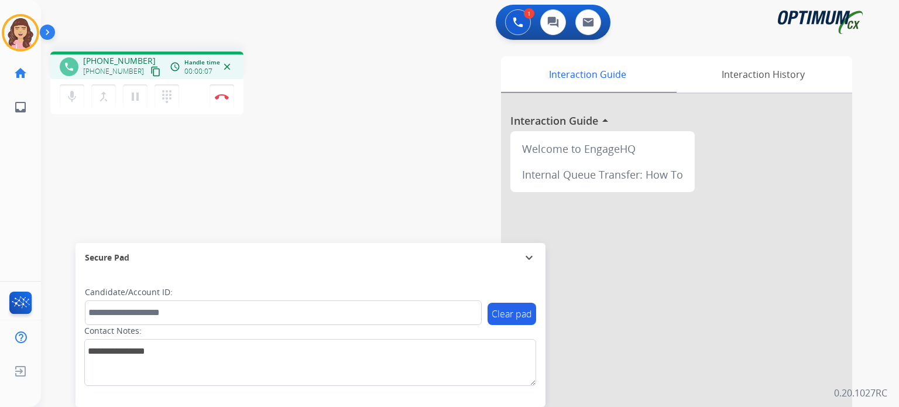
click at [150, 73] on mat-icon "content_copy" at bounding box center [155, 71] width 11 height 11
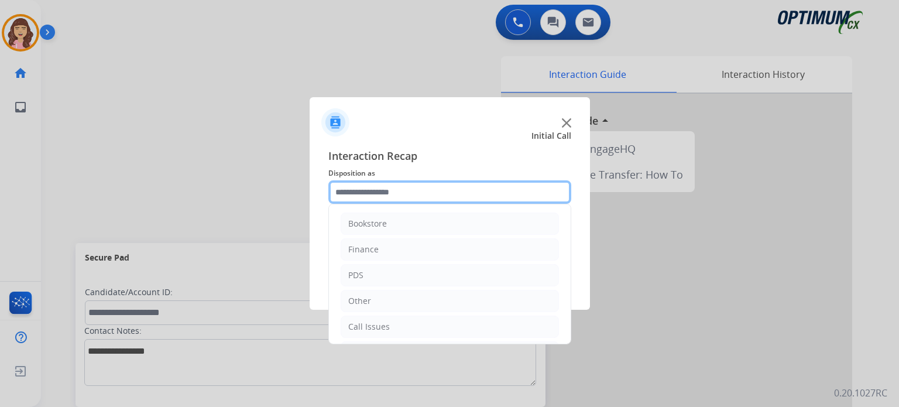
click at [395, 183] on input "text" at bounding box center [449, 191] width 243 height 23
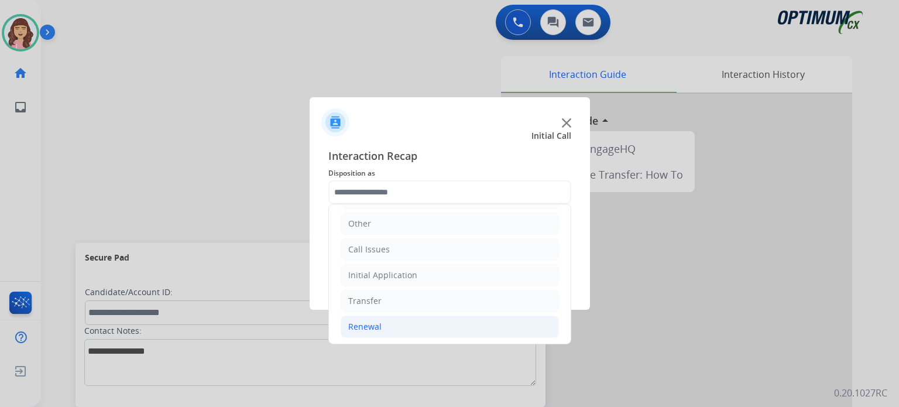
click at [379, 326] on div "Renewal" at bounding box center [364, 327] width 33 height 12
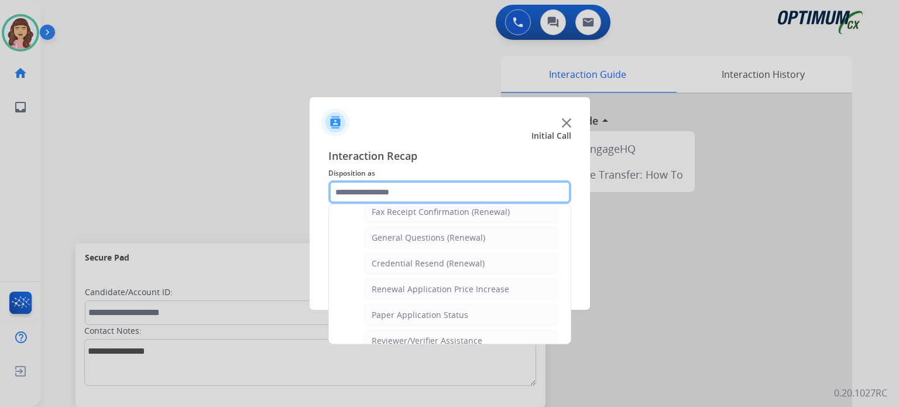
scroll to position [337, 0]
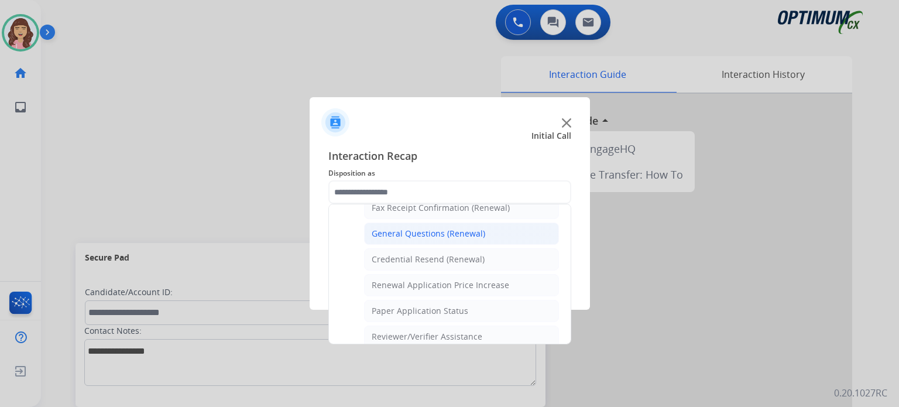
click at [445, 229] on div "General Questions (Renewal)" at bounding box center [429, 234] width 114 height 12
type input "**********"
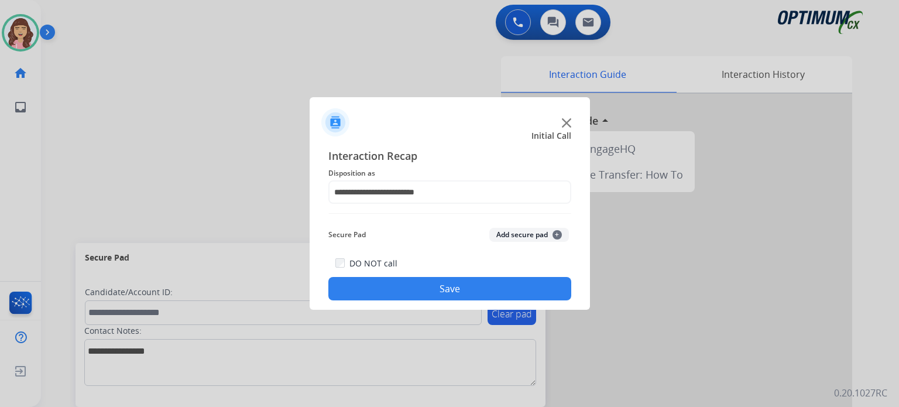
click at [445, 286] on button "Save" at bounding box center [449, 288] width 243 height 23
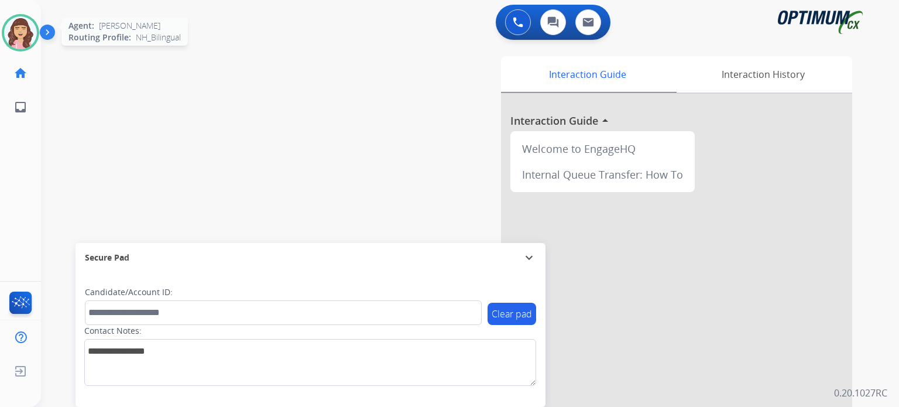
click at [26, 42] on img at bounding box center [20, 32] width 33 height 33
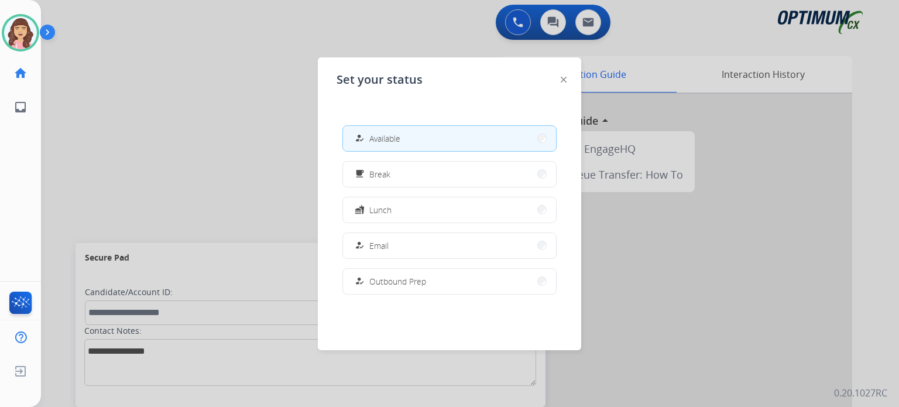
scroll to position [291, 0]
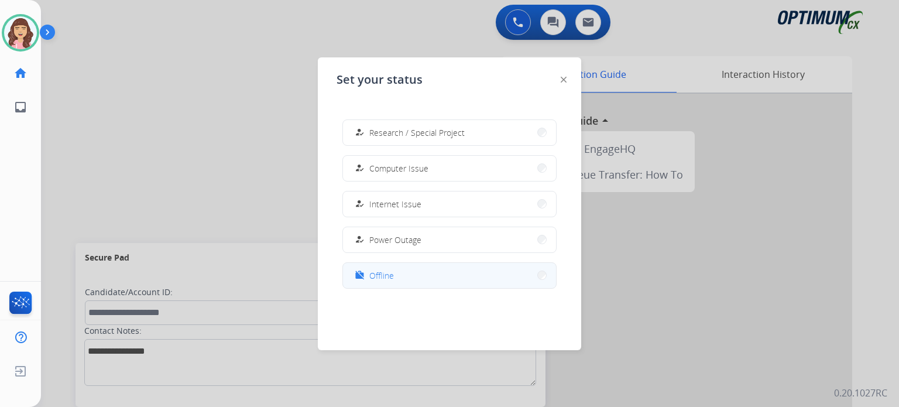
click at [395, 278] on button "work_off Offline" at bounding box center [449, 275] width 213 height 25
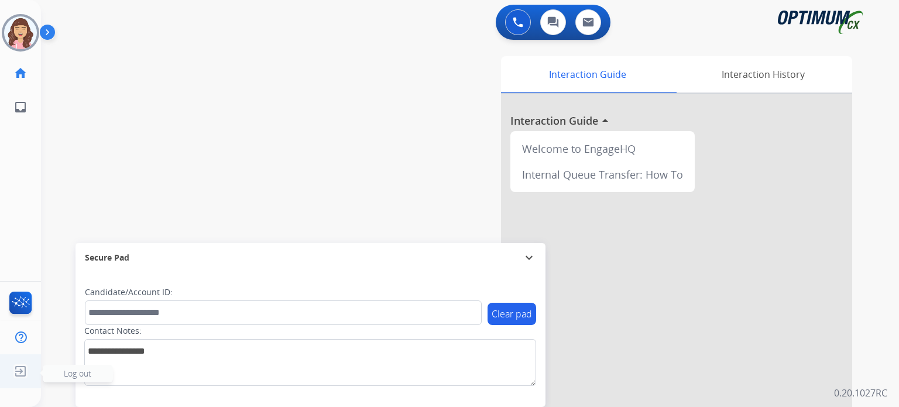
click at [23, 372] on img at bounding box center [20, 371] width 21 height 22
